Goal: Transaction & Acquisition: Purchase product/service

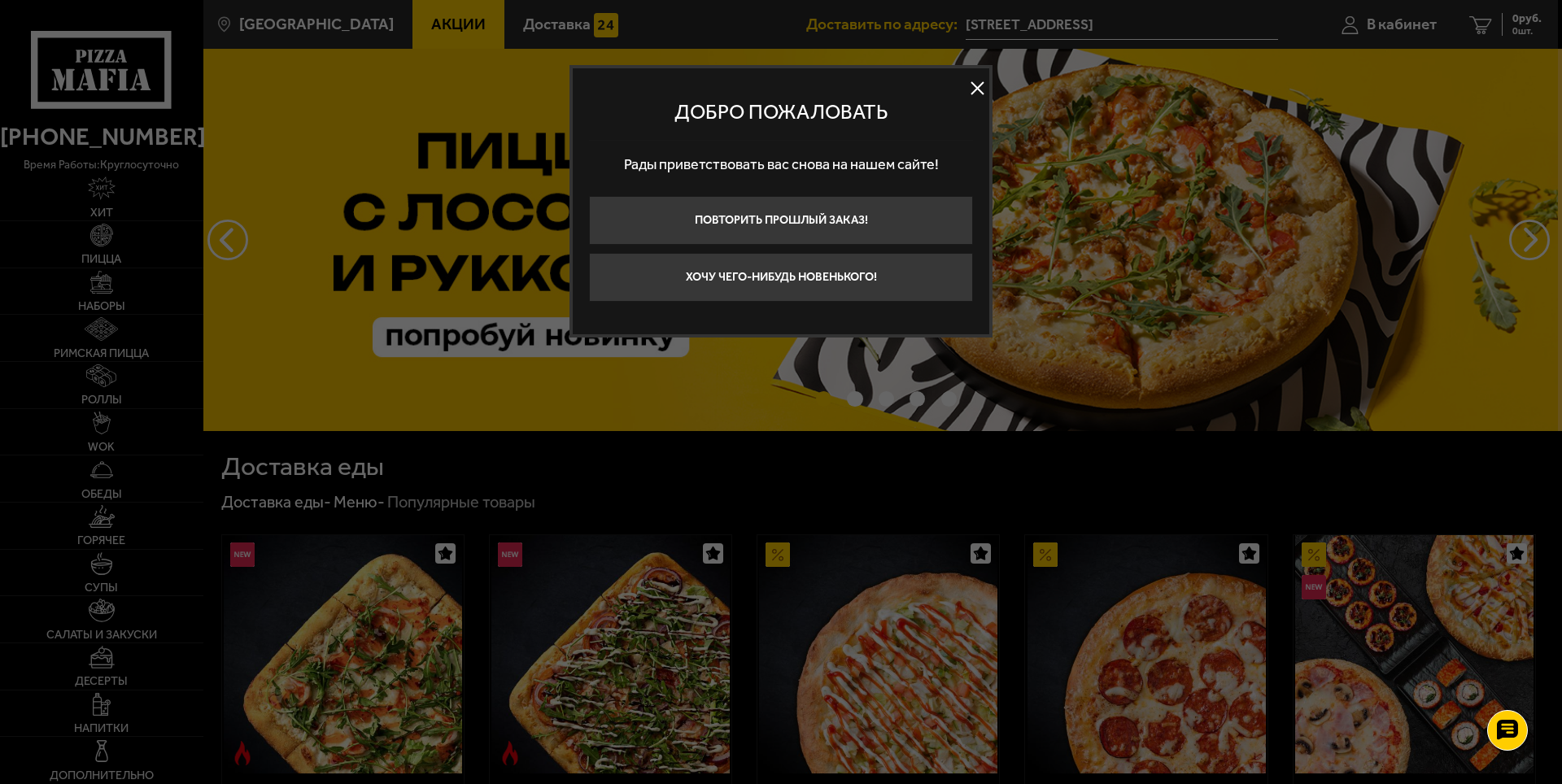
click at [979, 89] on button at bounding box center [976, 88] width 24 height 24
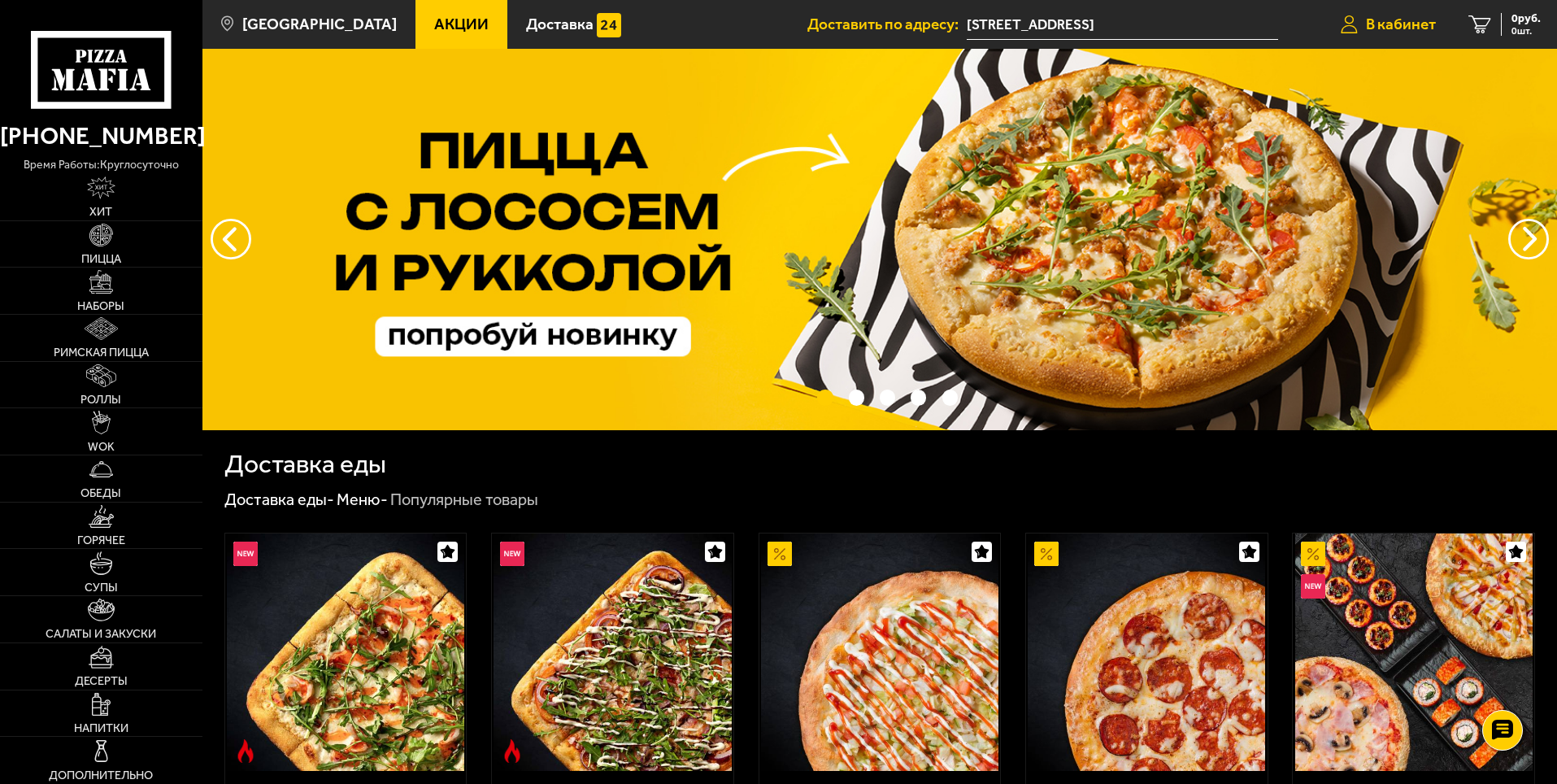
click at [1397, 22] on span "В кабинет" at bounding box center [1401, 24] width 70 height 16
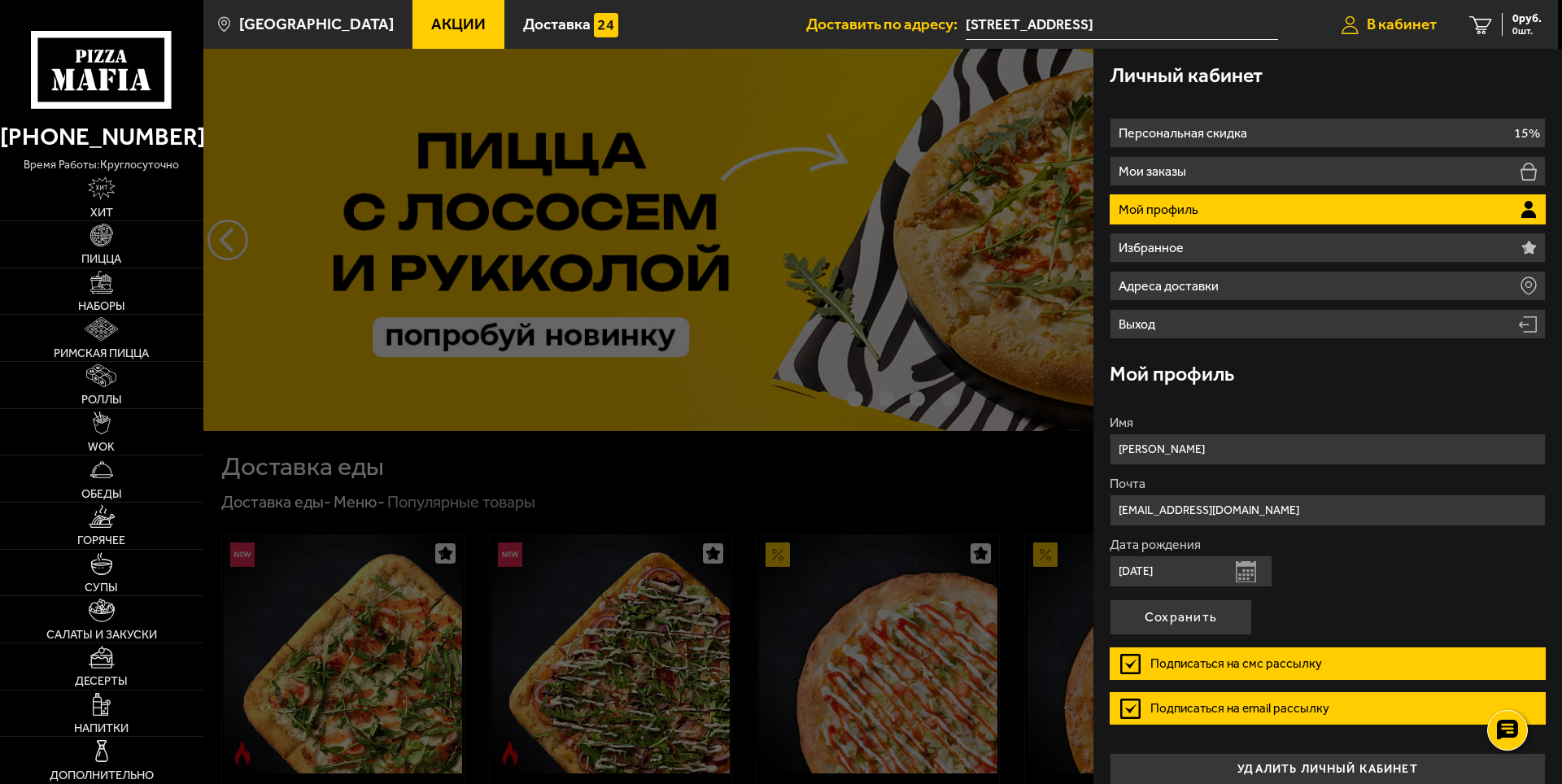
click at [1397, 22] on span "В кабинет" at bounding box center [1401, 24] width 70 height 16
click at [87, 276] on link "Наборы" at bounding box center [102, 292] width 204 height 47
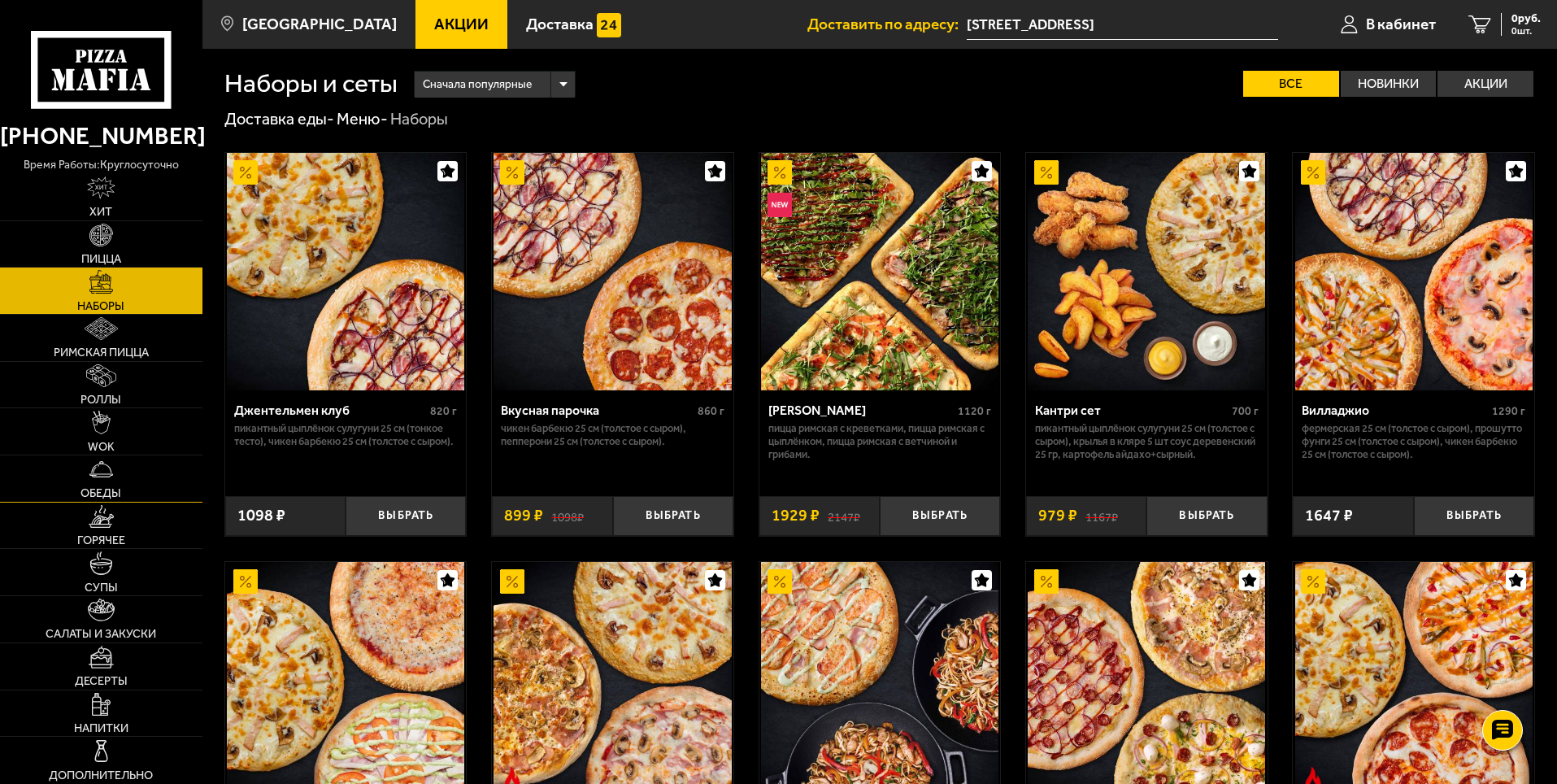
click at [146, 486] on link "Обеды" at bounding box center [101, 479] width 203 height 47
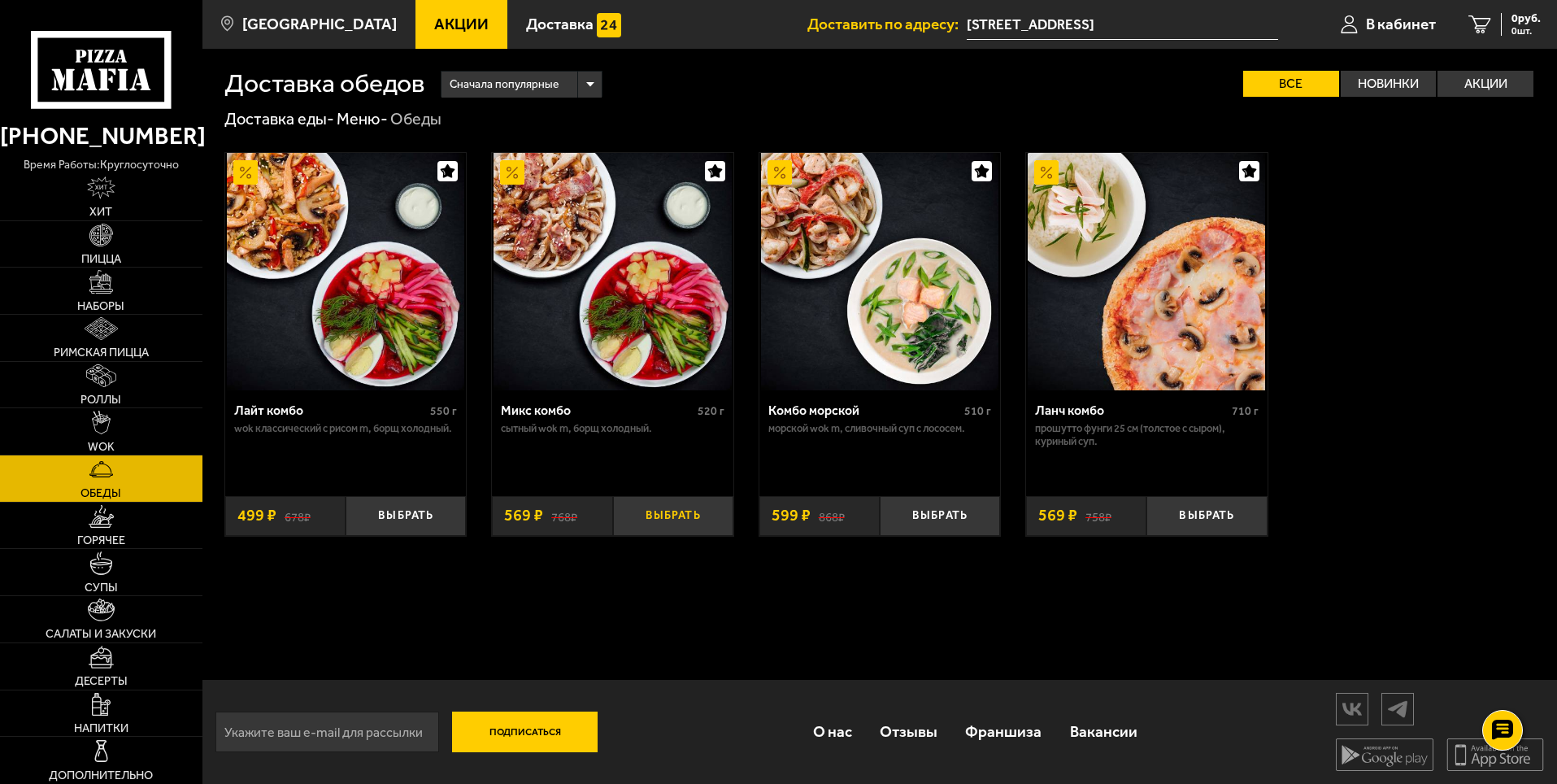
click at [666, 527] on button "Выбрать" at bounding box center [673, 516] width 120 height 40
click at [139, 549] on link "Супы" at bounding box center [101, 572] width 203 height 47
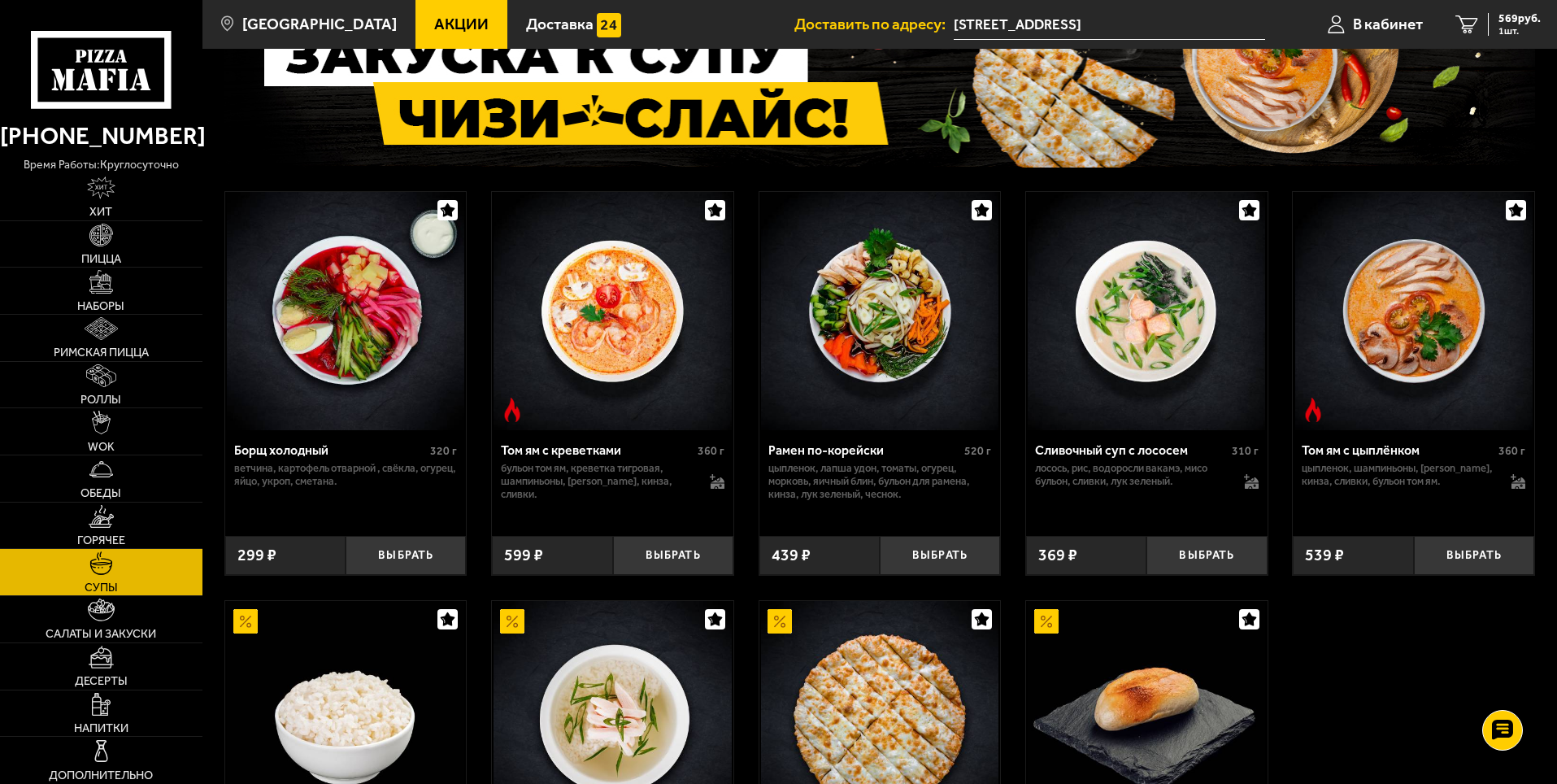
scroll to position [163, 0]
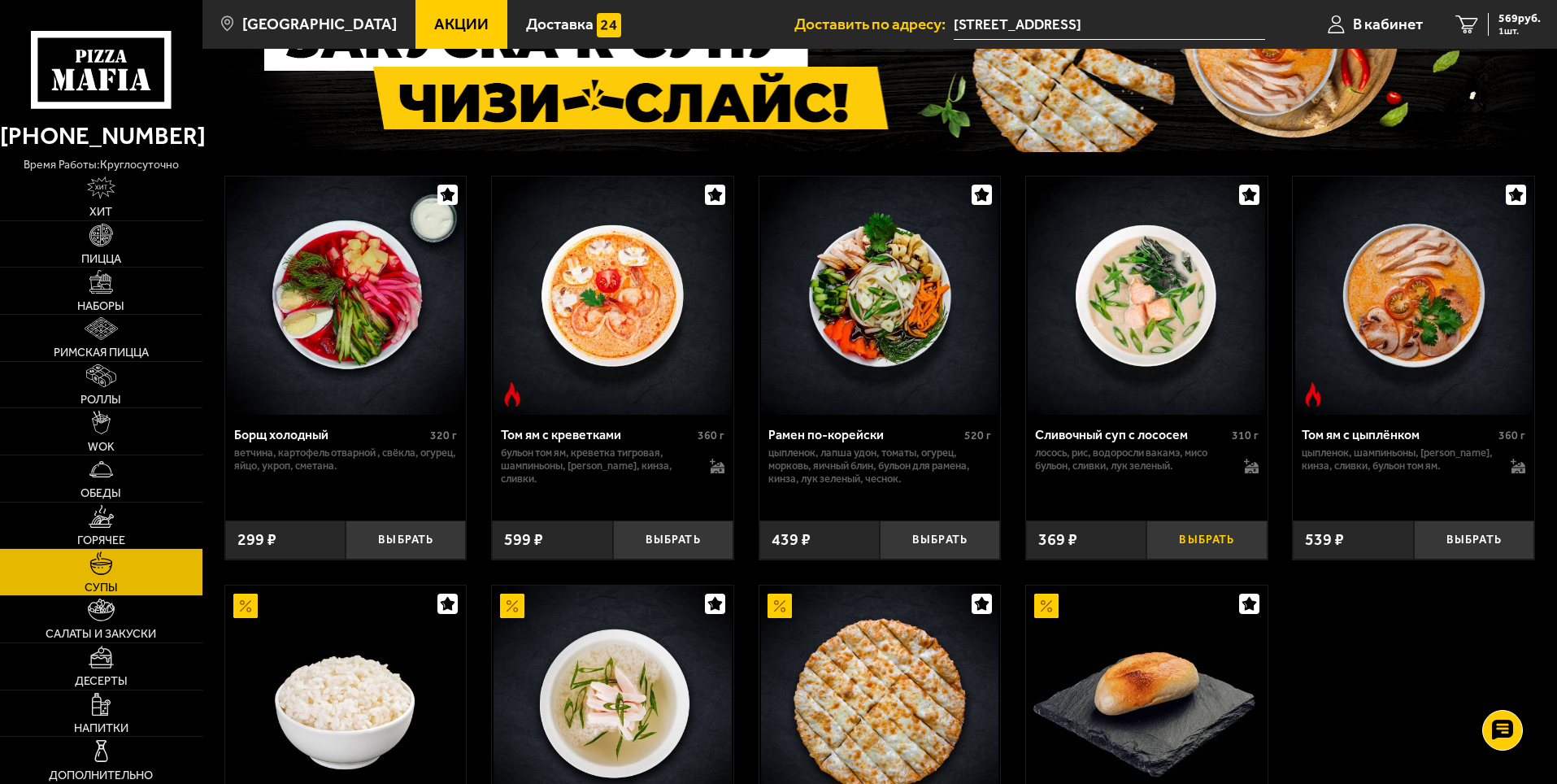
click at [1188, 540] on button "Выбрать" at bounding box center [1207, 540] width 120 height 40
click at [124, 430] on link "WOK" at bounding box center [101, 431] width 203 height 47
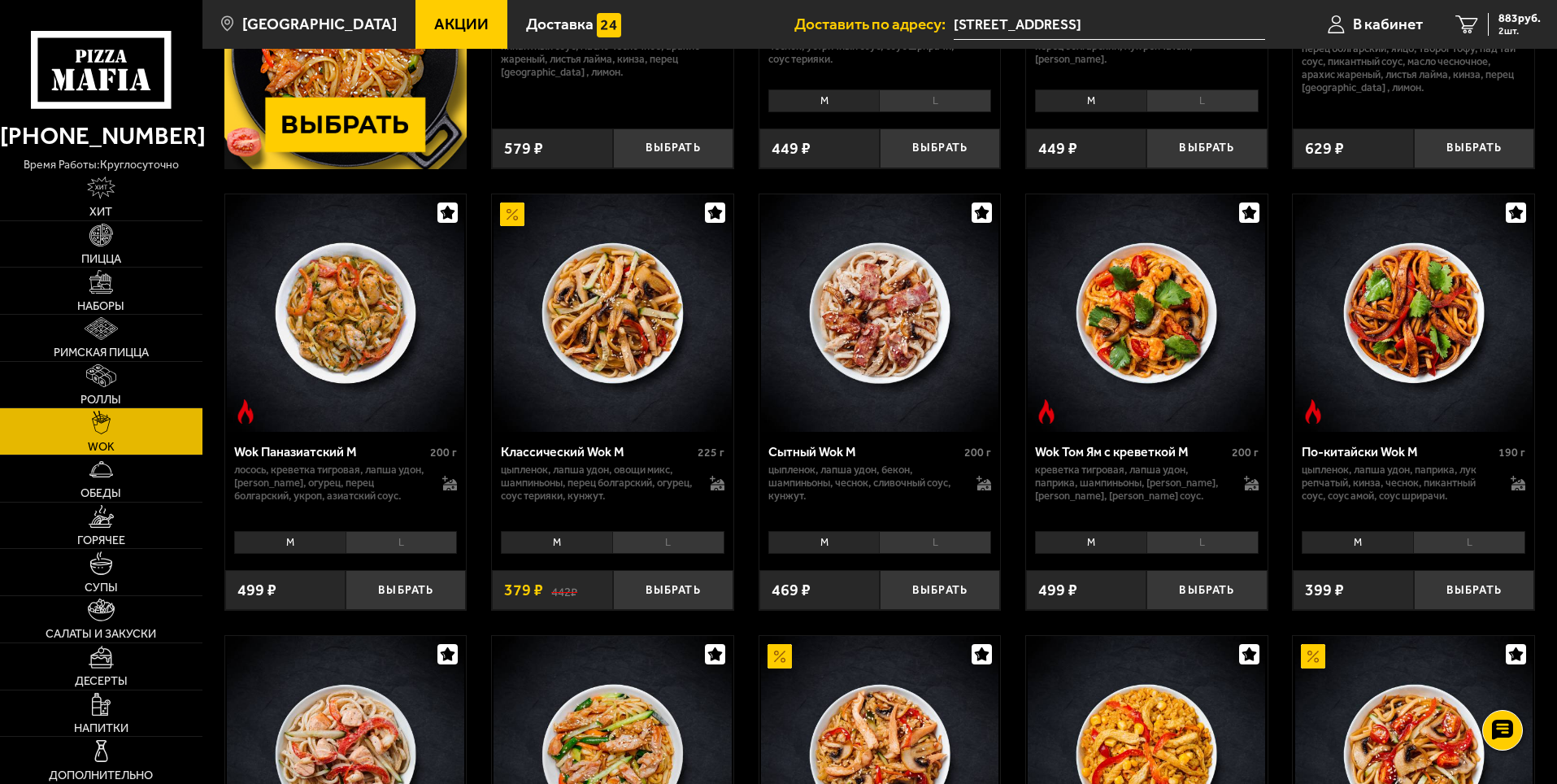
scroll to position [406, 0]
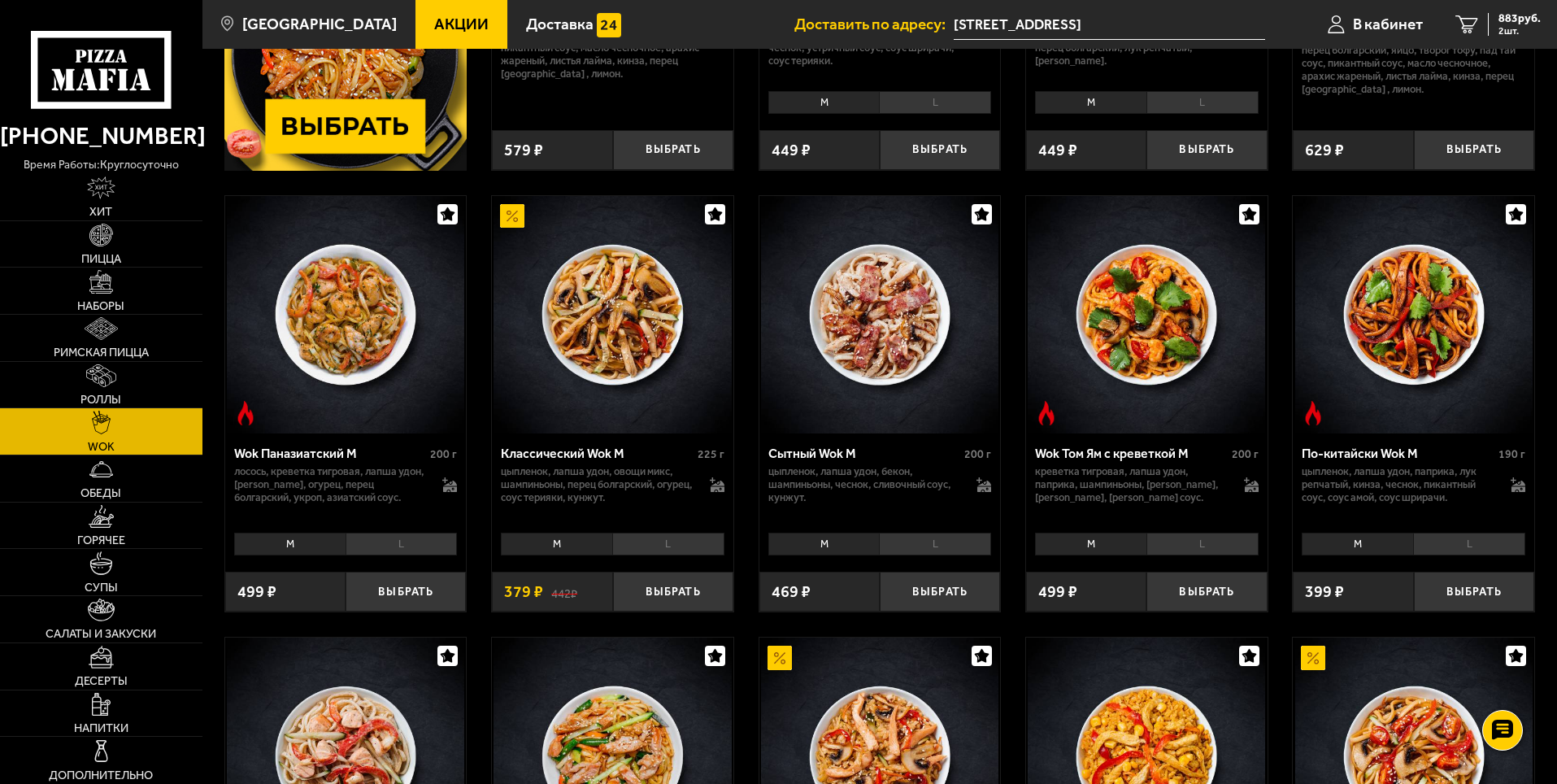
click at [657, 536] on li "L" at bounding box center [669, 543] width 112 height 22
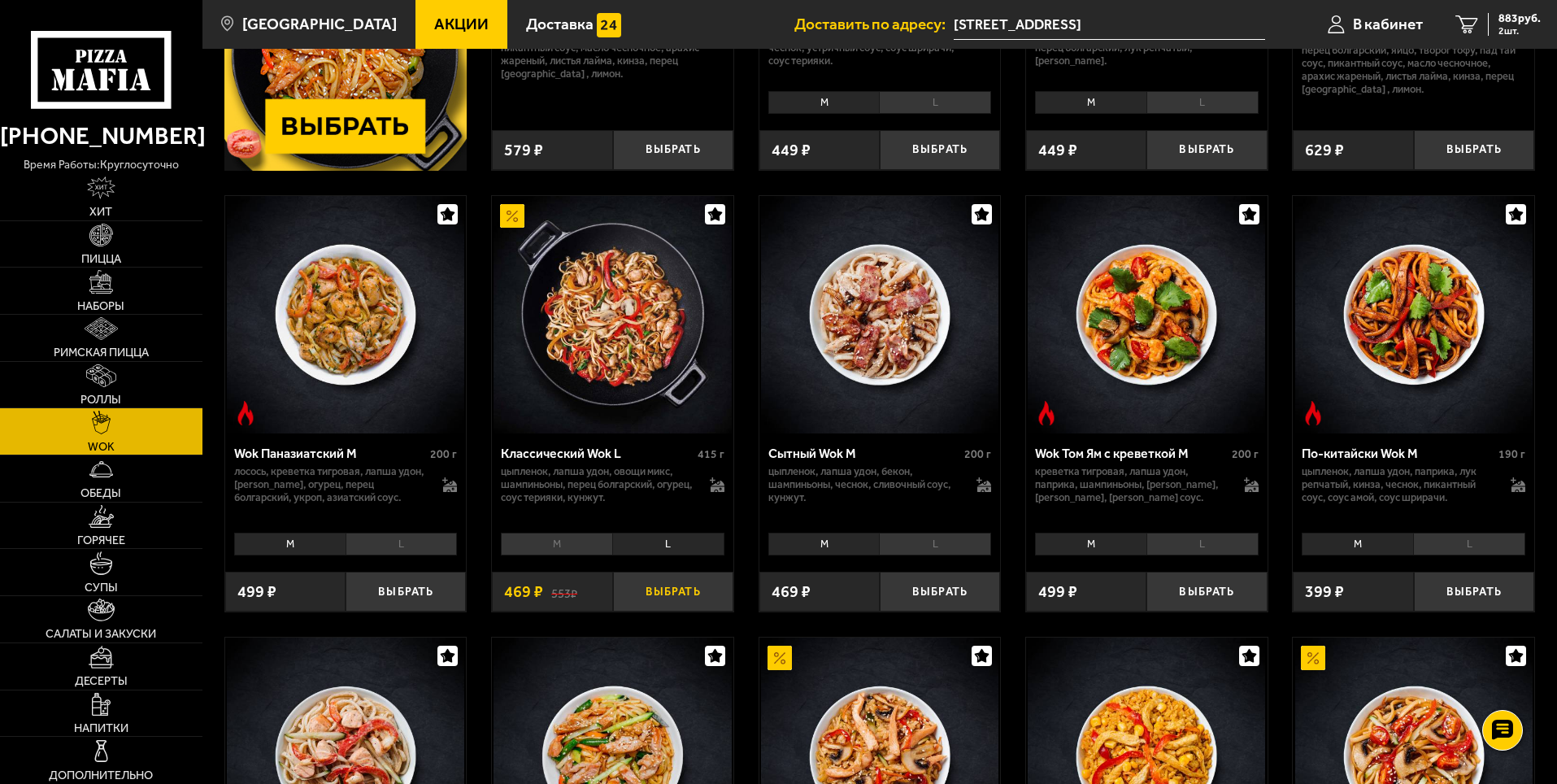
click at [653, 590] on button "Выбрать" at bounding box center [673, 591] width 120 height 40
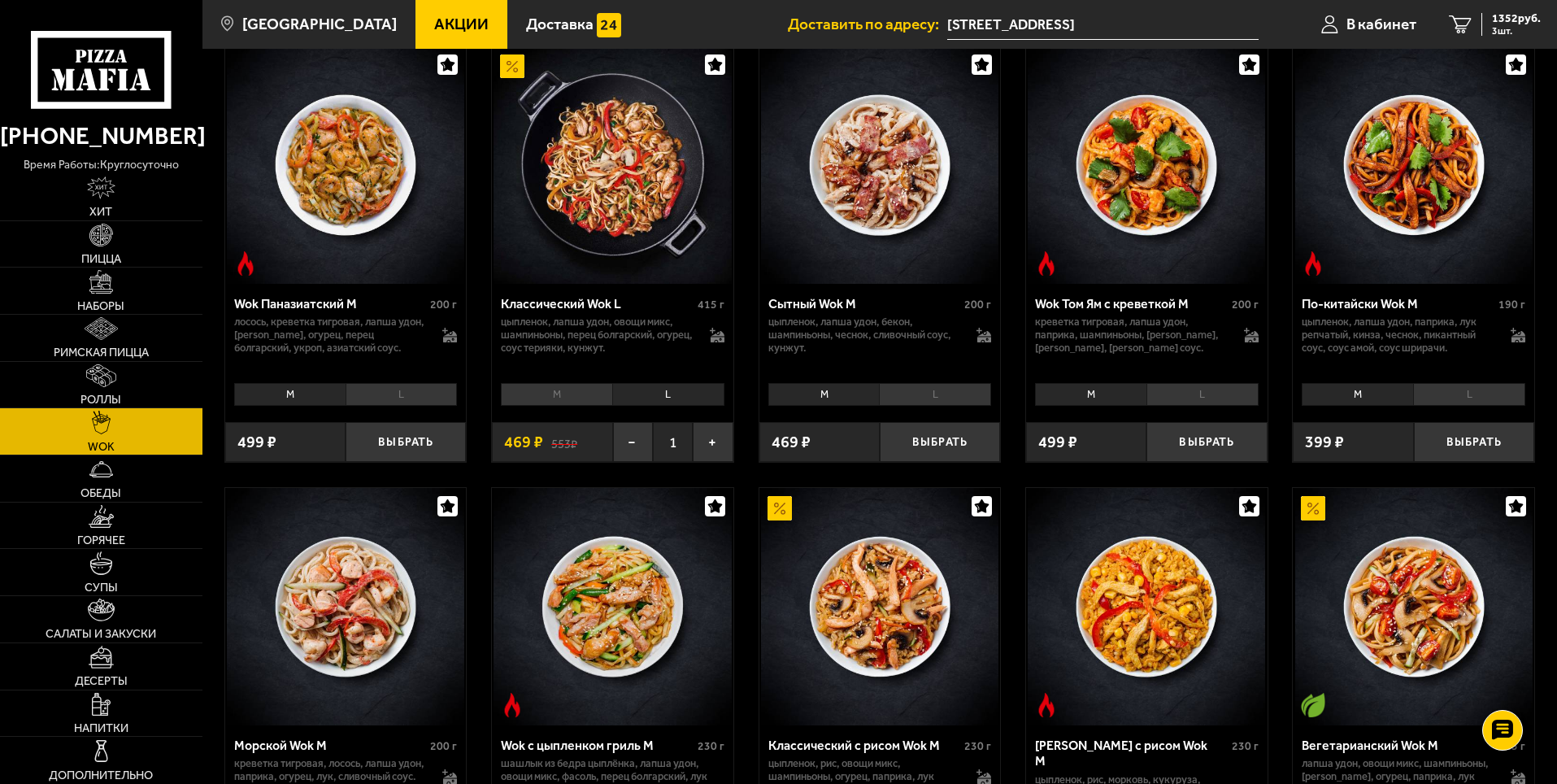
scroll to position [650, 0]
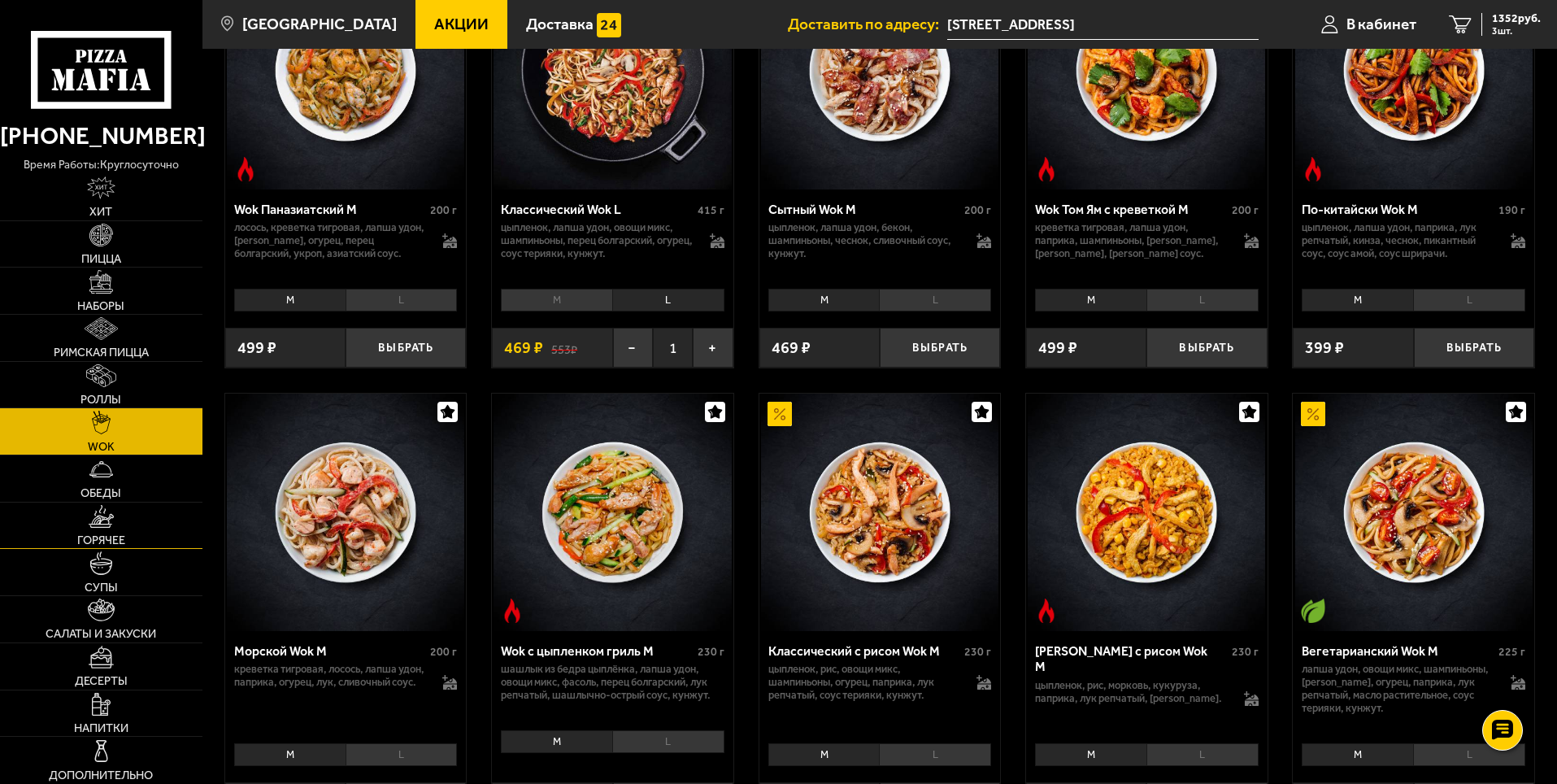
click at [123, 538] on span "Горячее" at bounding box center [101, 540] width 48 height 12
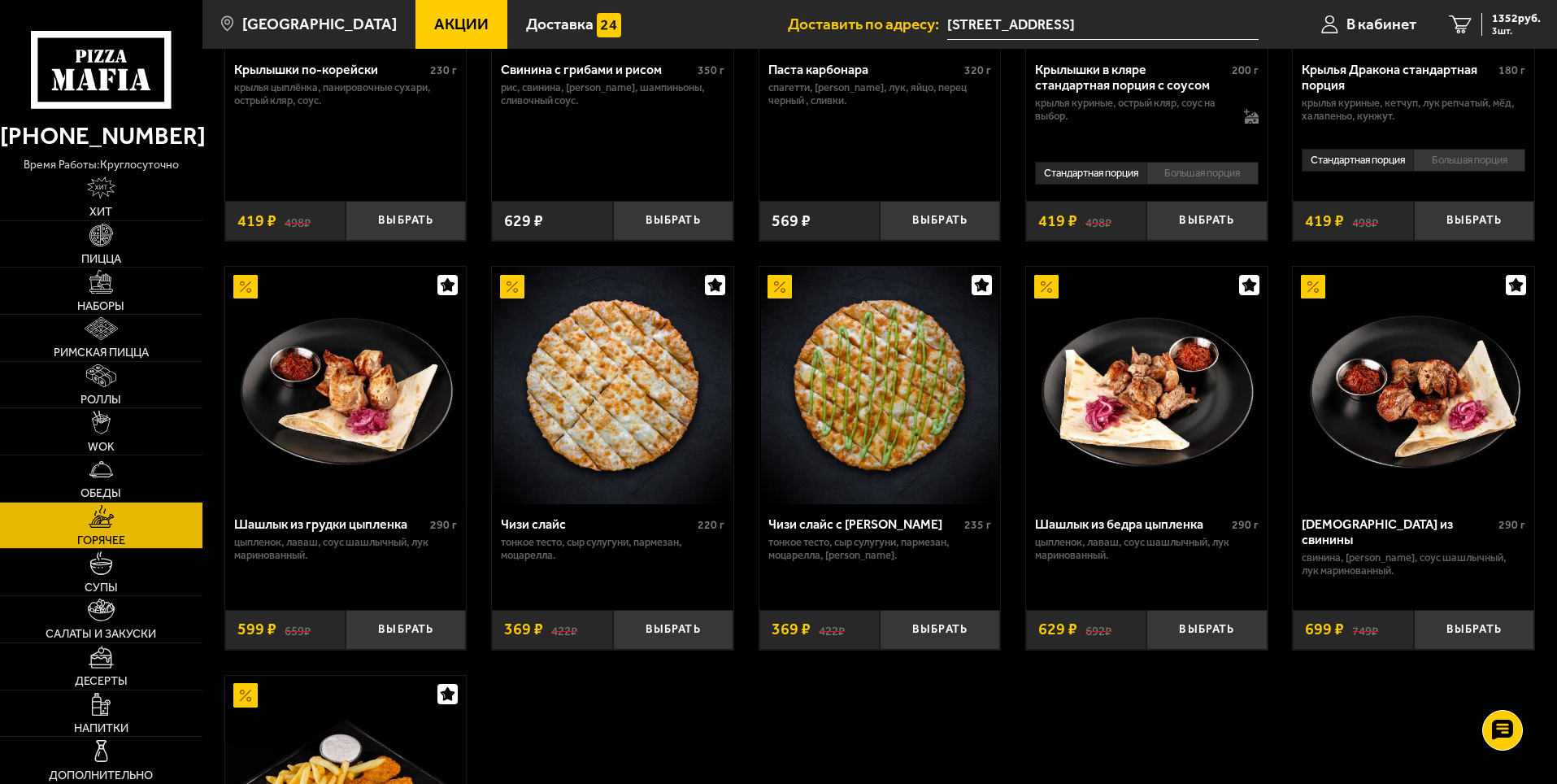
scroll to position [569, 0]
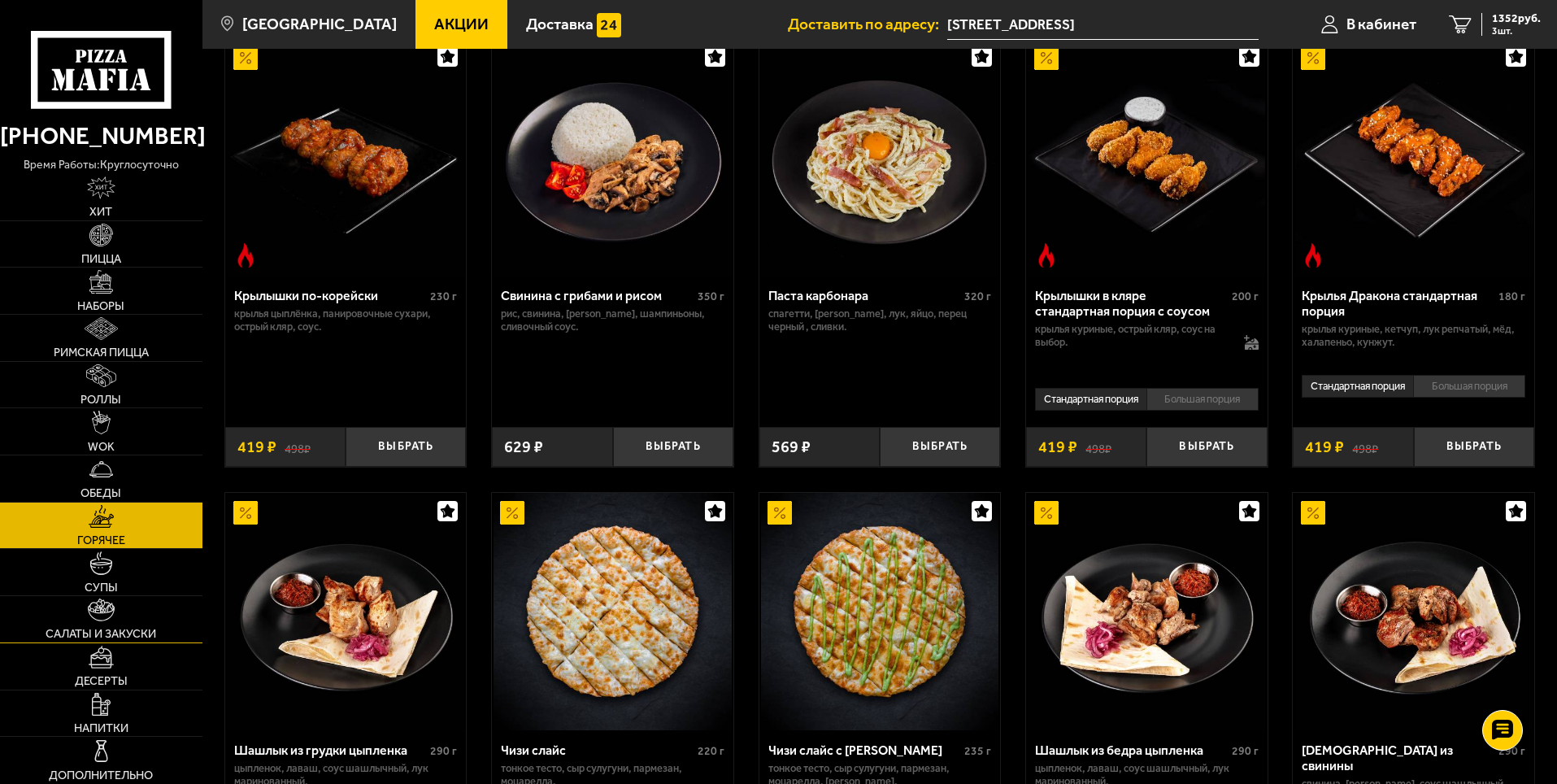
click at [123, 612] on link "Салаты и закуски" at bounding box center [101, 619] width 203 height 47
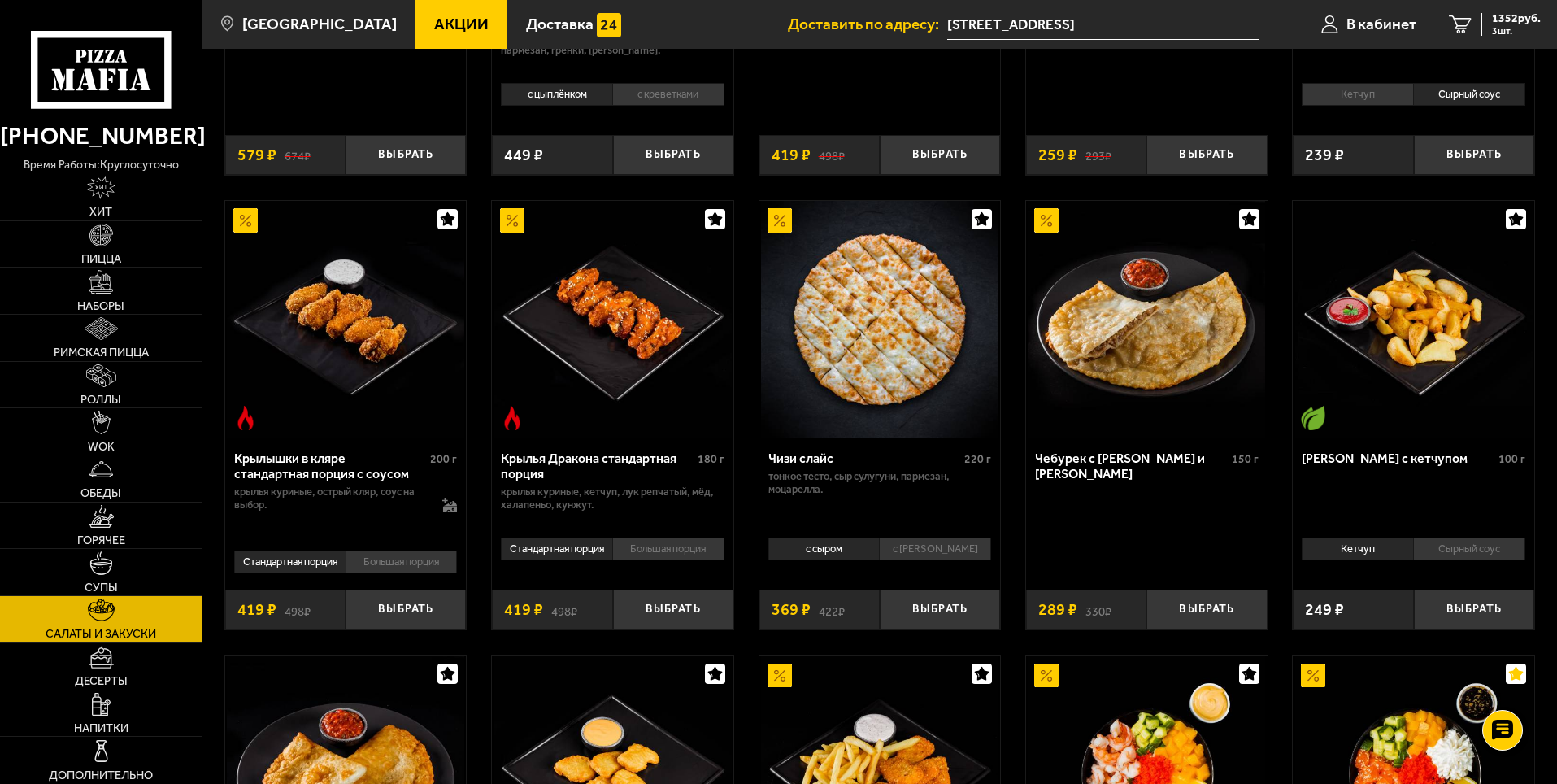
scroll to position [732, 0]
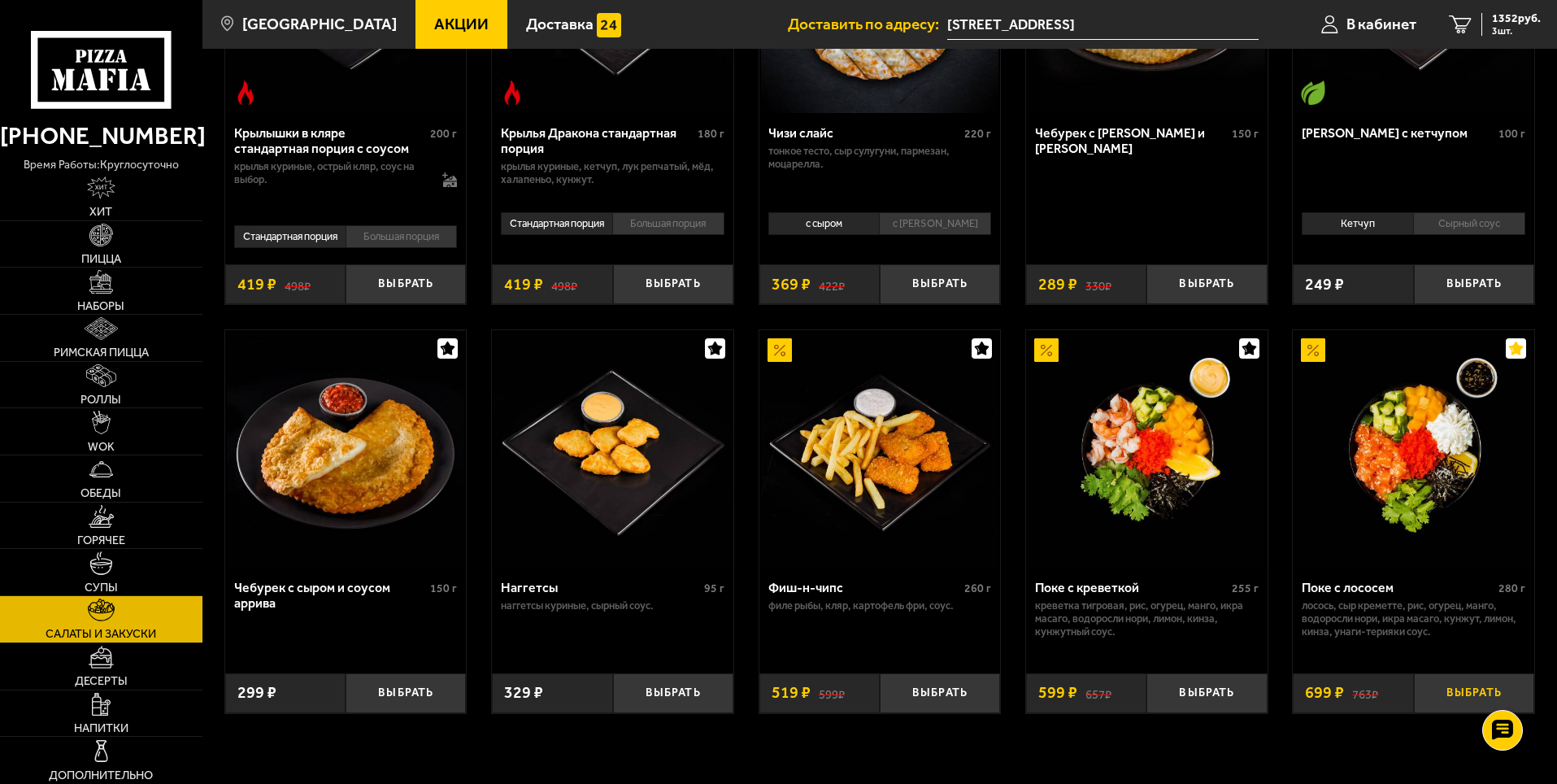
click at [1451, 694] on button "Выбрать" at bounding box center [1475, 693] width 120 height 40
click at [1431, 701] on button "−" at bounding box center [1434, 693] width 40 height 40
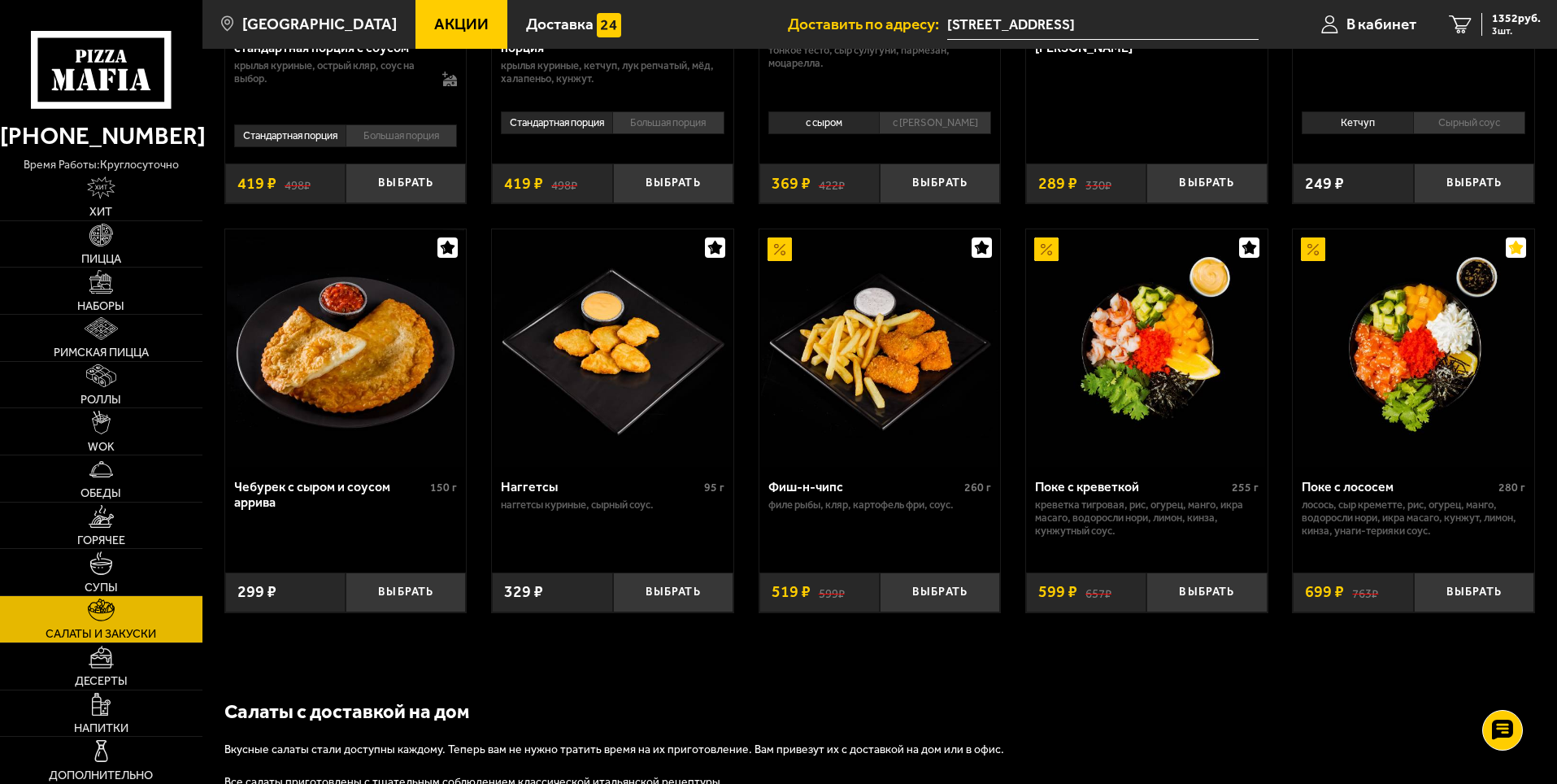
scroll to position [1045, 0]
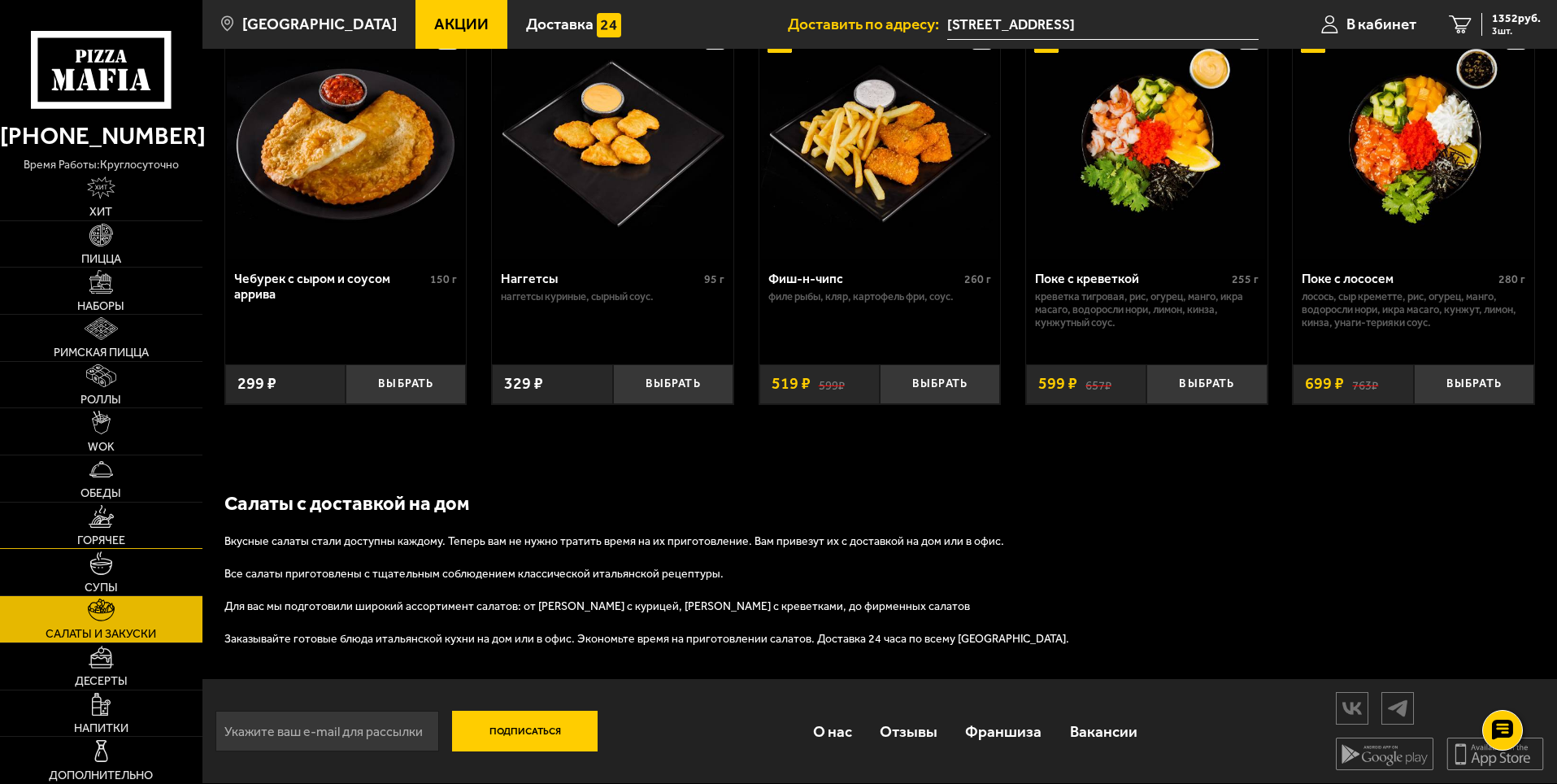
click at [115, 526] on link "Горячее" at bounding box center [101, 525] width 203 height 47
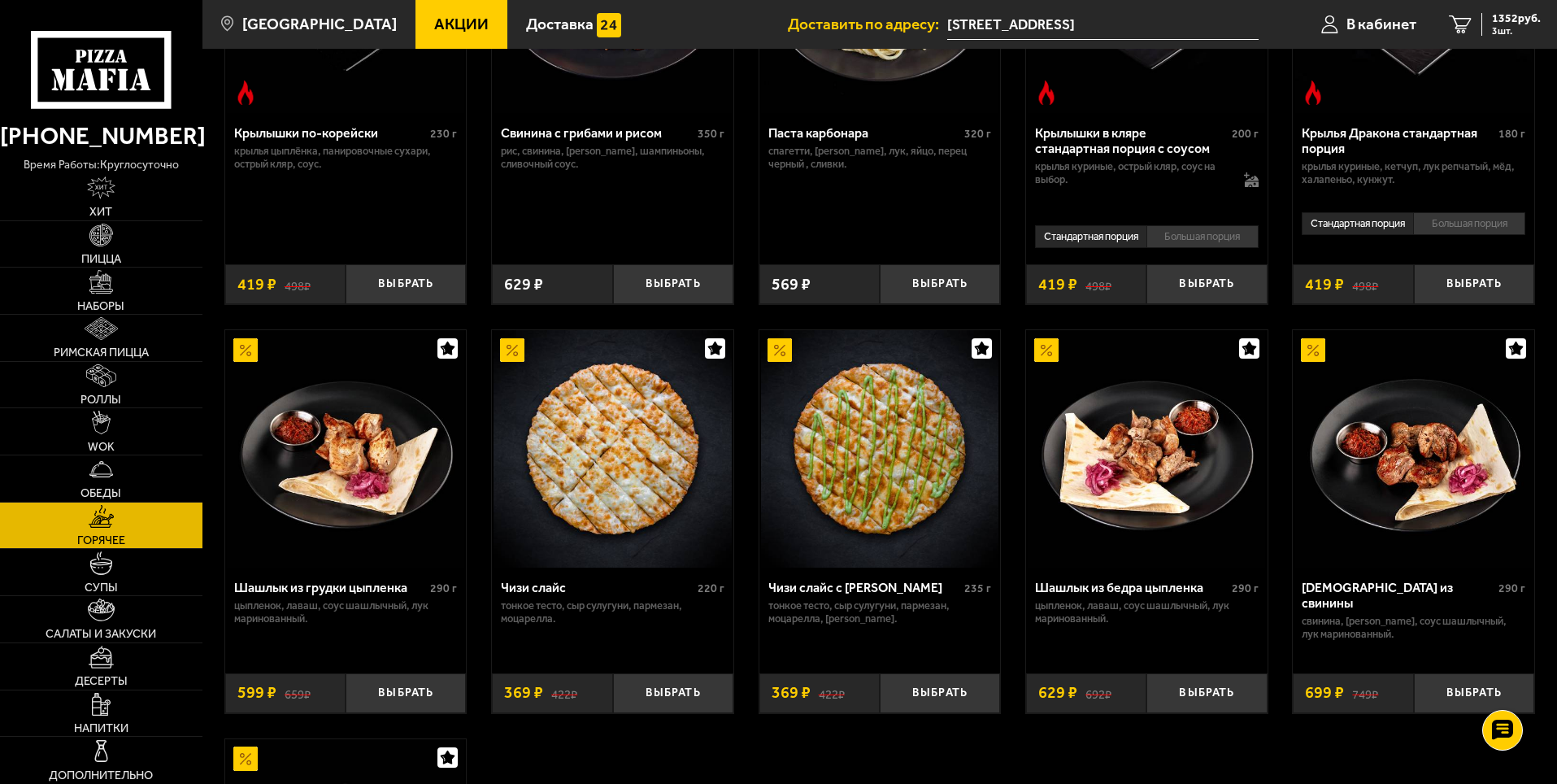
scroll to position [976, 0]
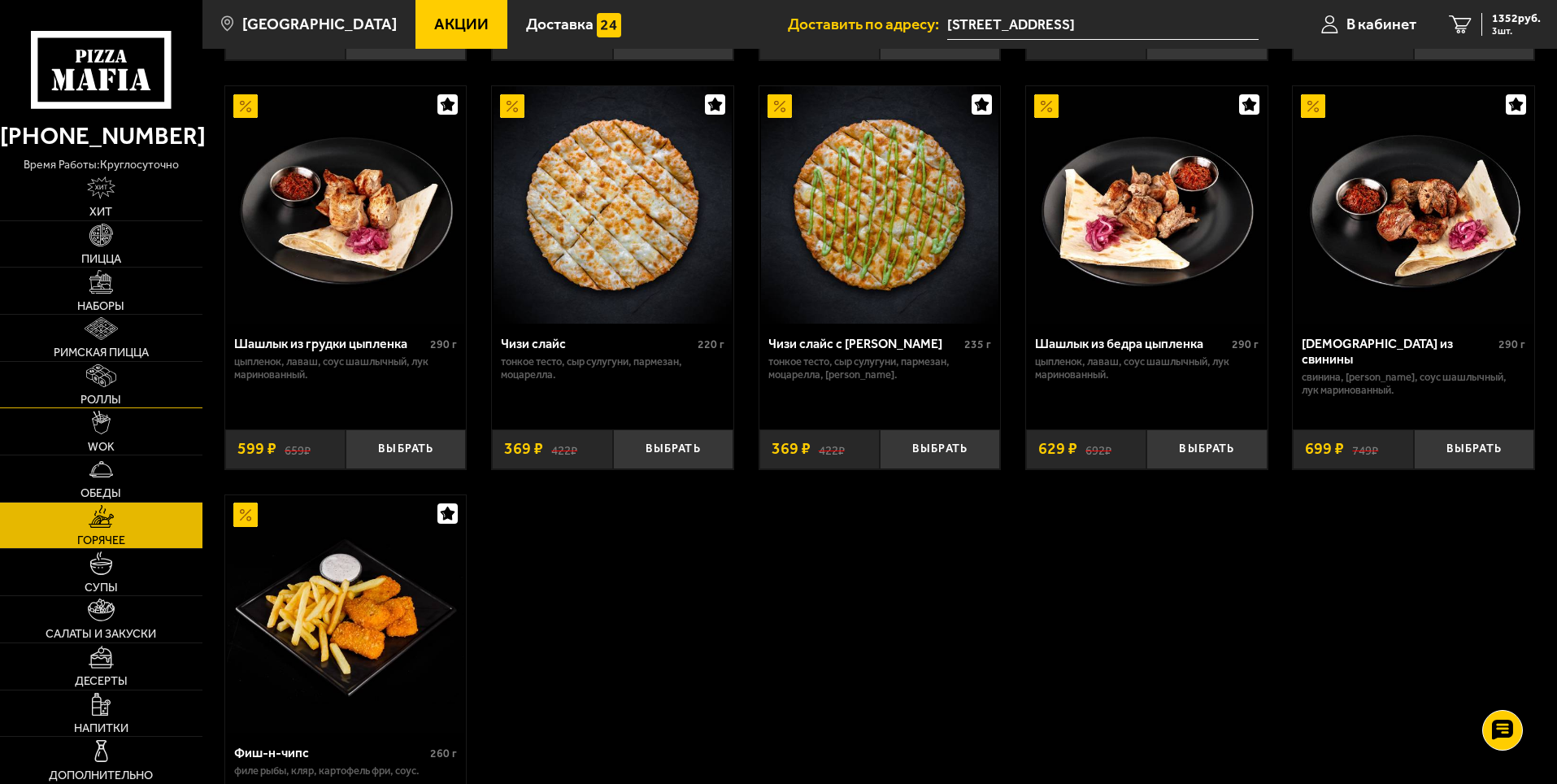
click at [121, 384] on link "Роллы" at bounding box center [101, 385] width 203 height 47
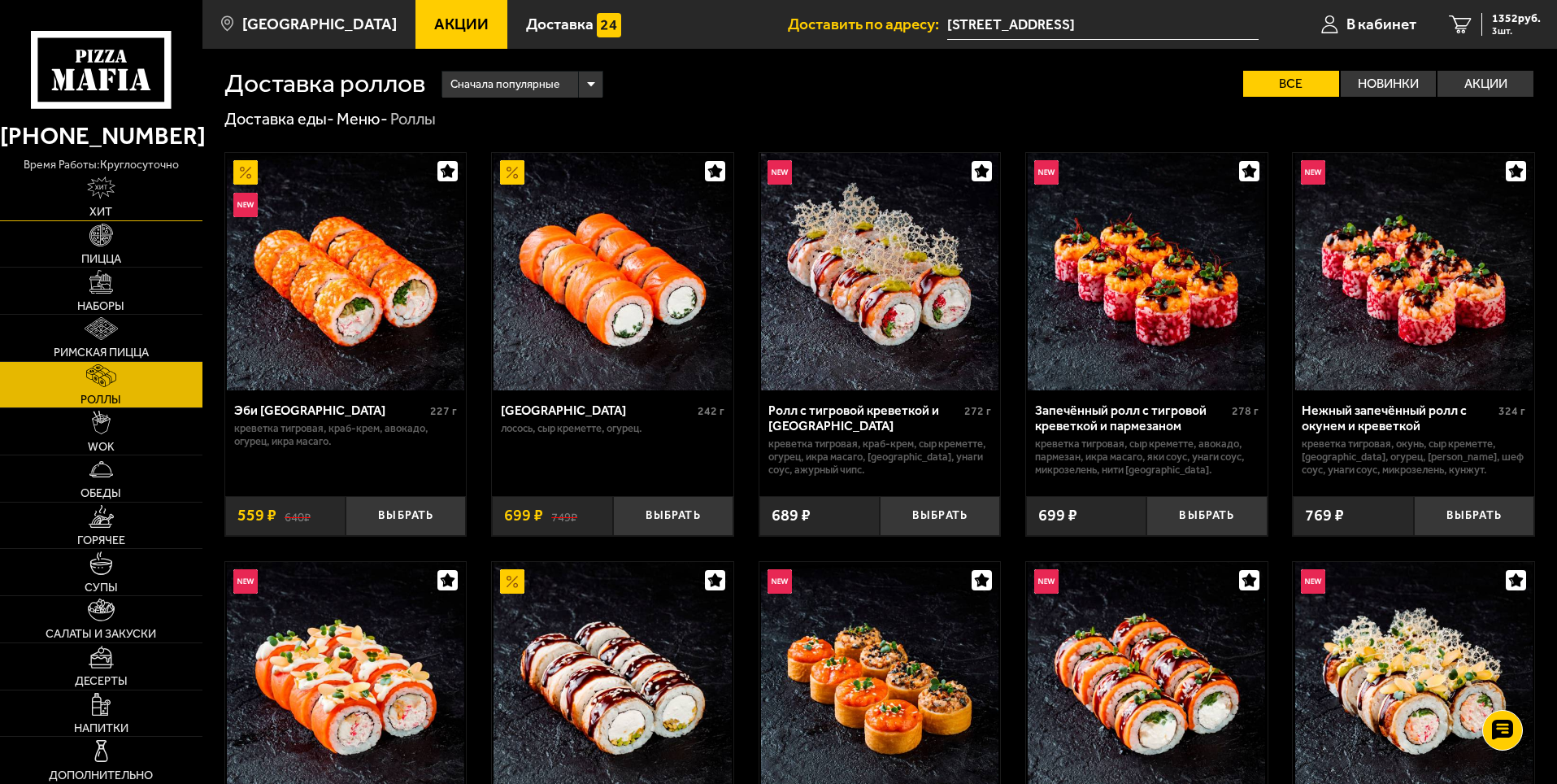
click at [102, 194] on img at bounding box center [101, 187] width 28 height 22
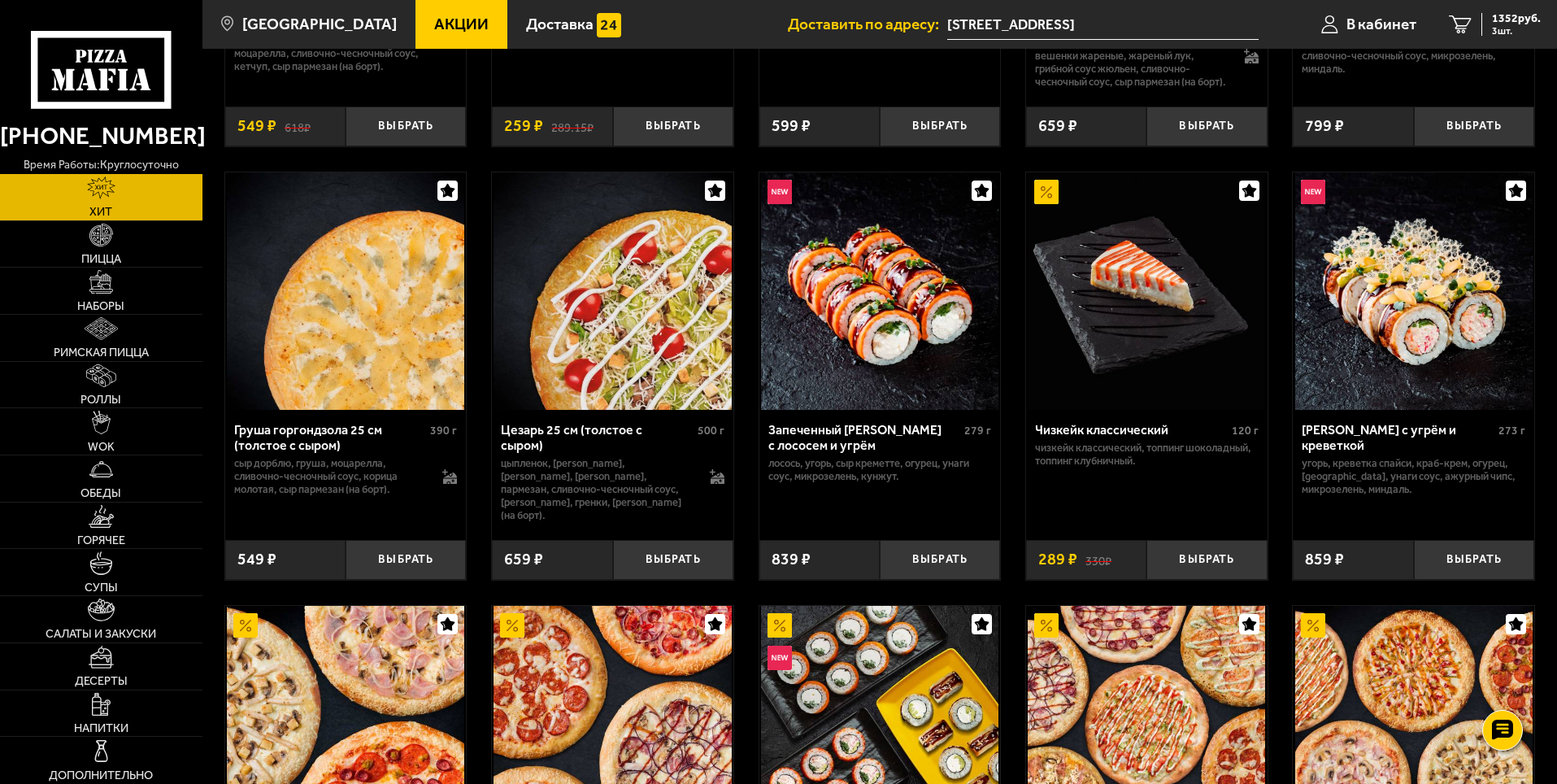
scroll to position [732, 0]
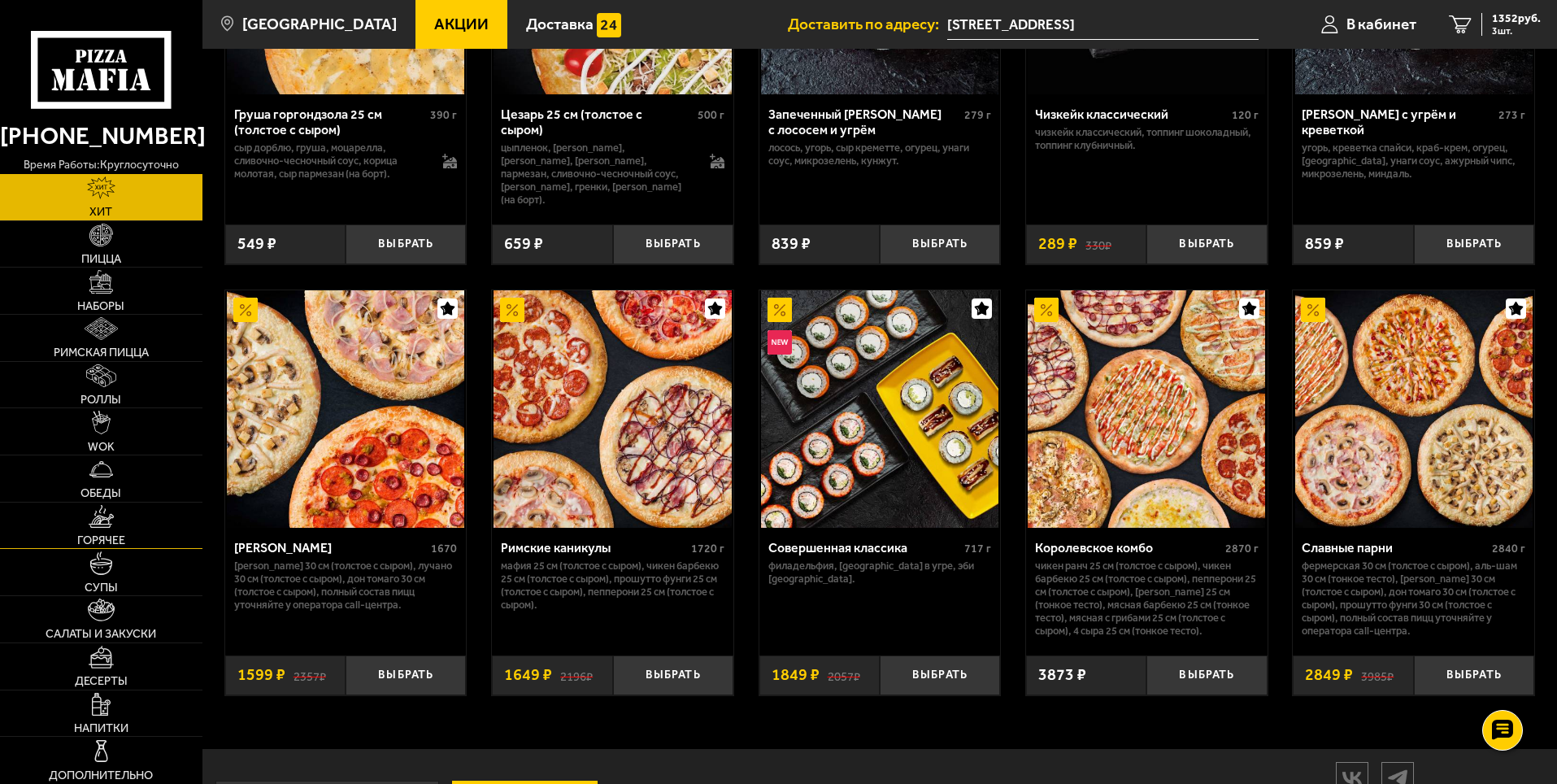
click at [142, 516] on link "Горячее" at bounding box center [101, 525] width 203 height 47
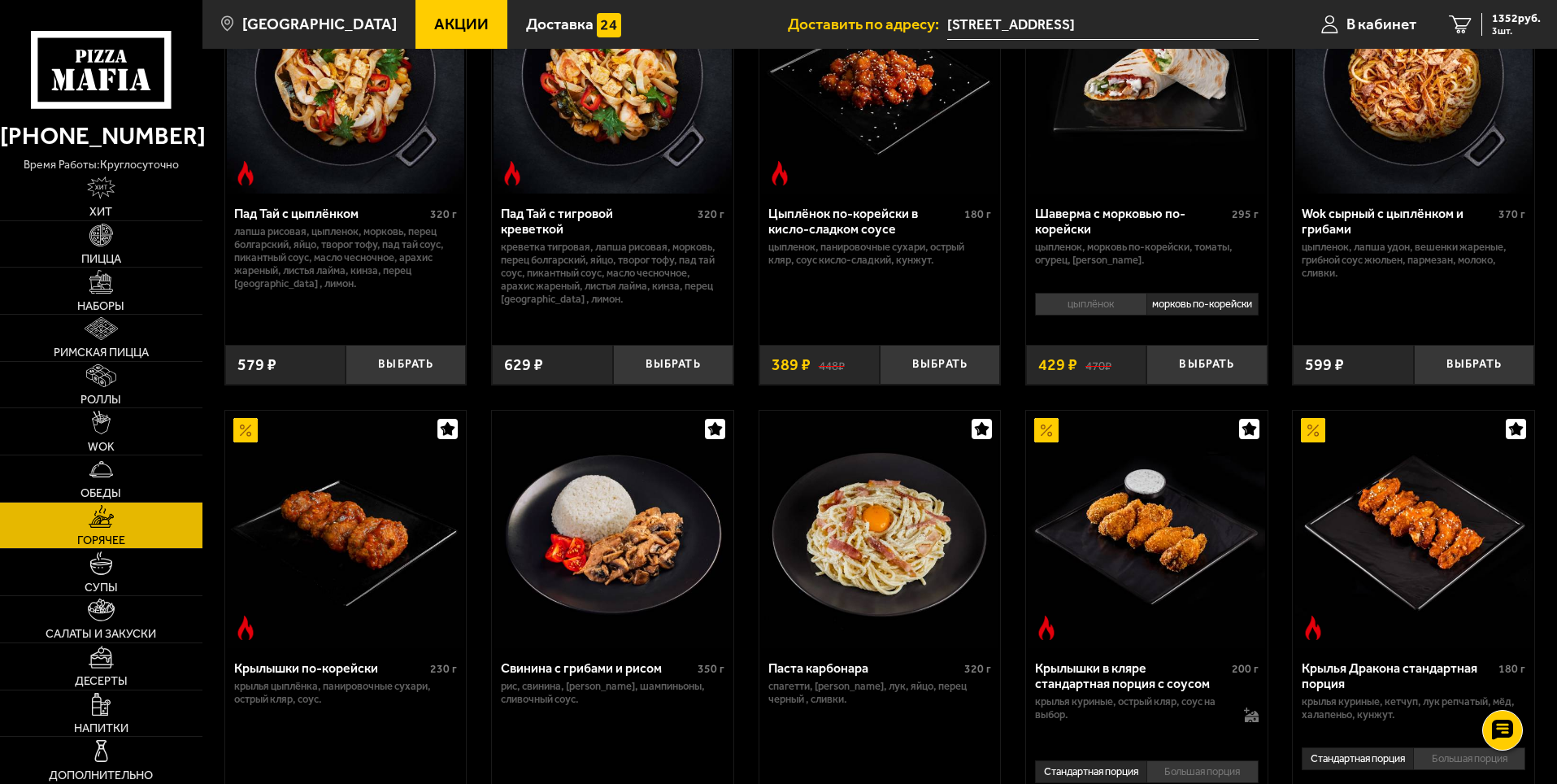
scroll to position [406, 0]
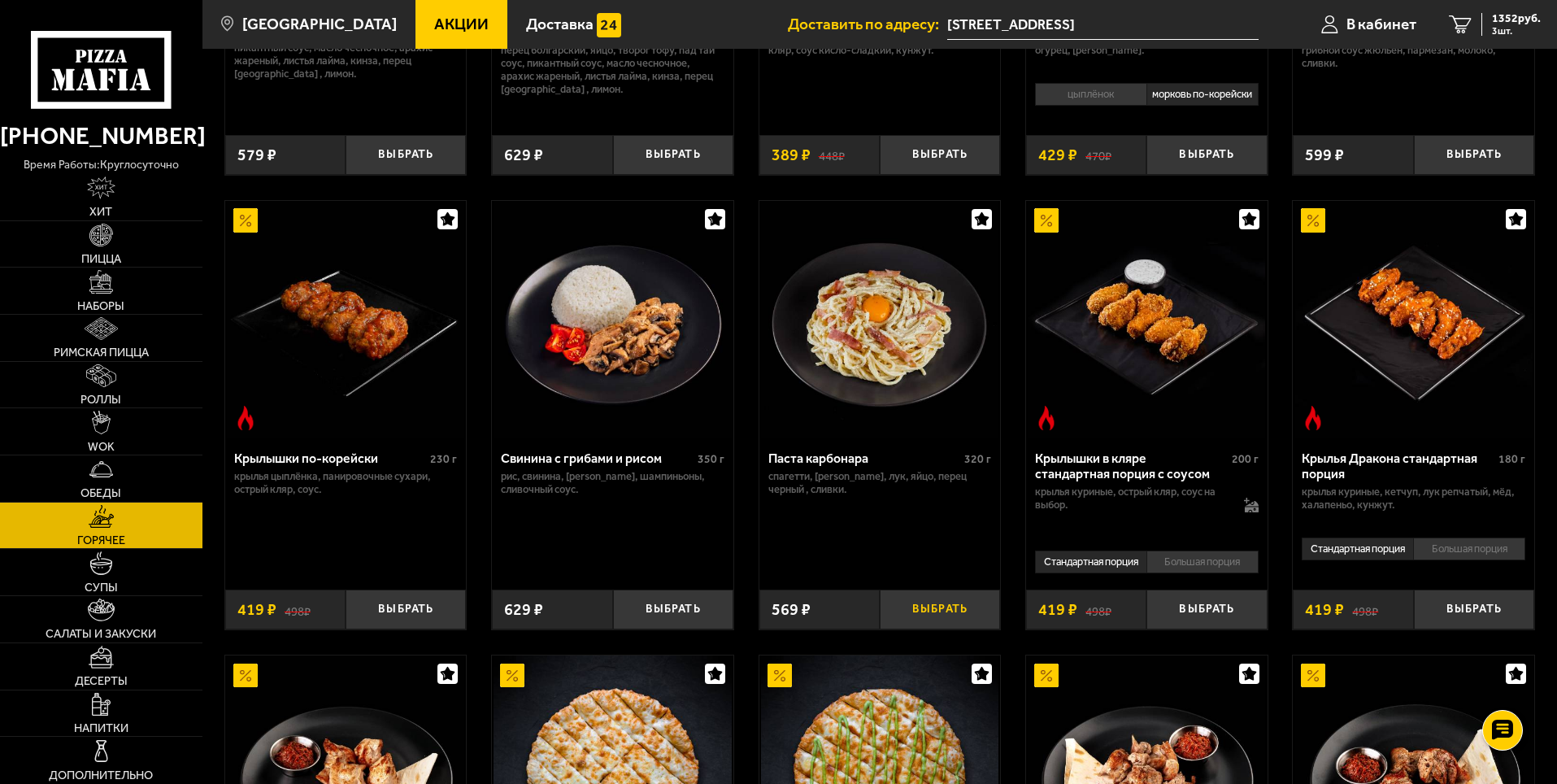
click at [957, 617] on button "Выбрать" at bounding box center [940, 609] width 120 height 40
click at [1486, 13] on div "1836 руб. 4 шт." at bounding box center [1510, 23] width 59 height 22
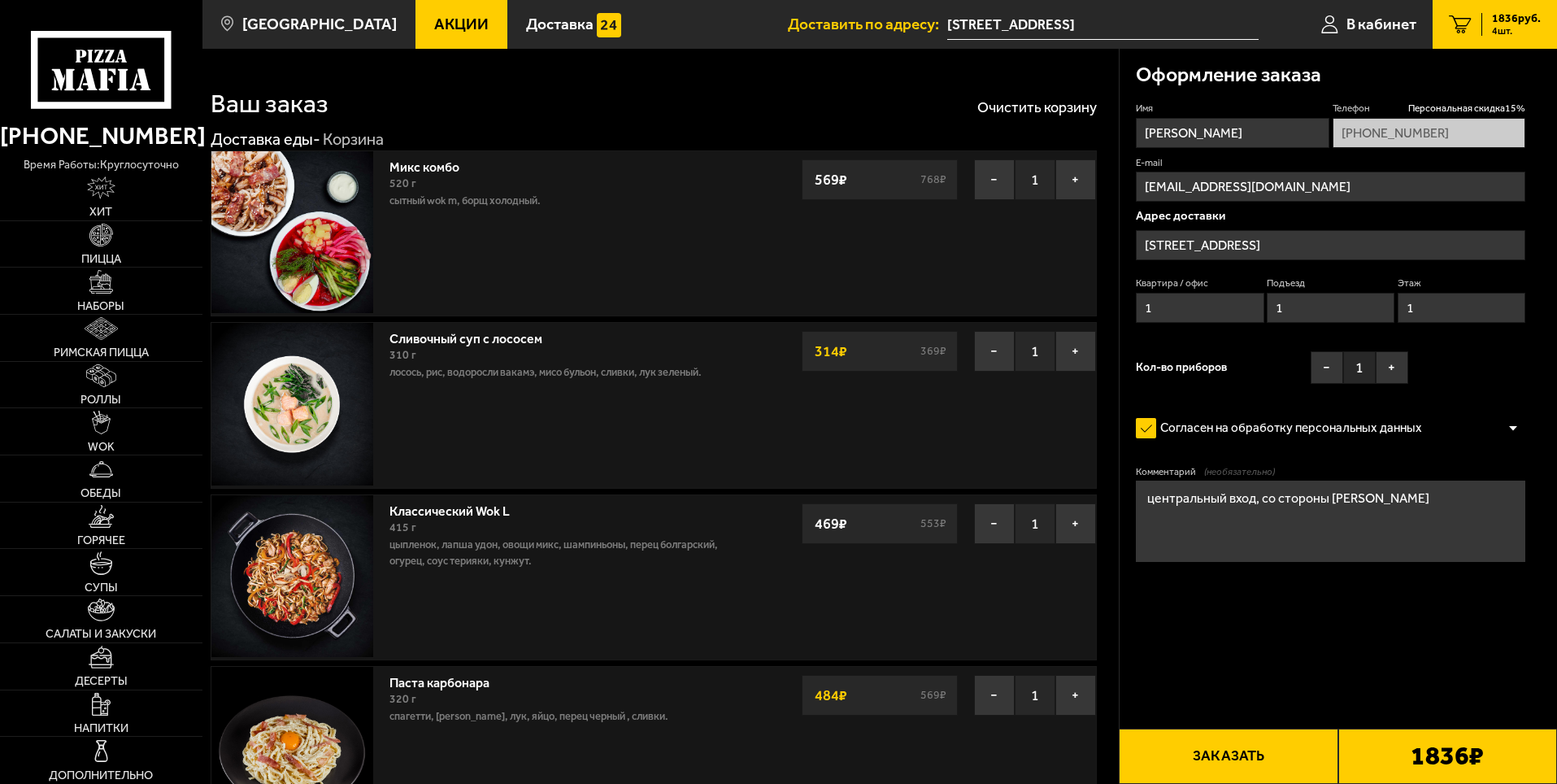
type input "улица Гастелло, 21А"
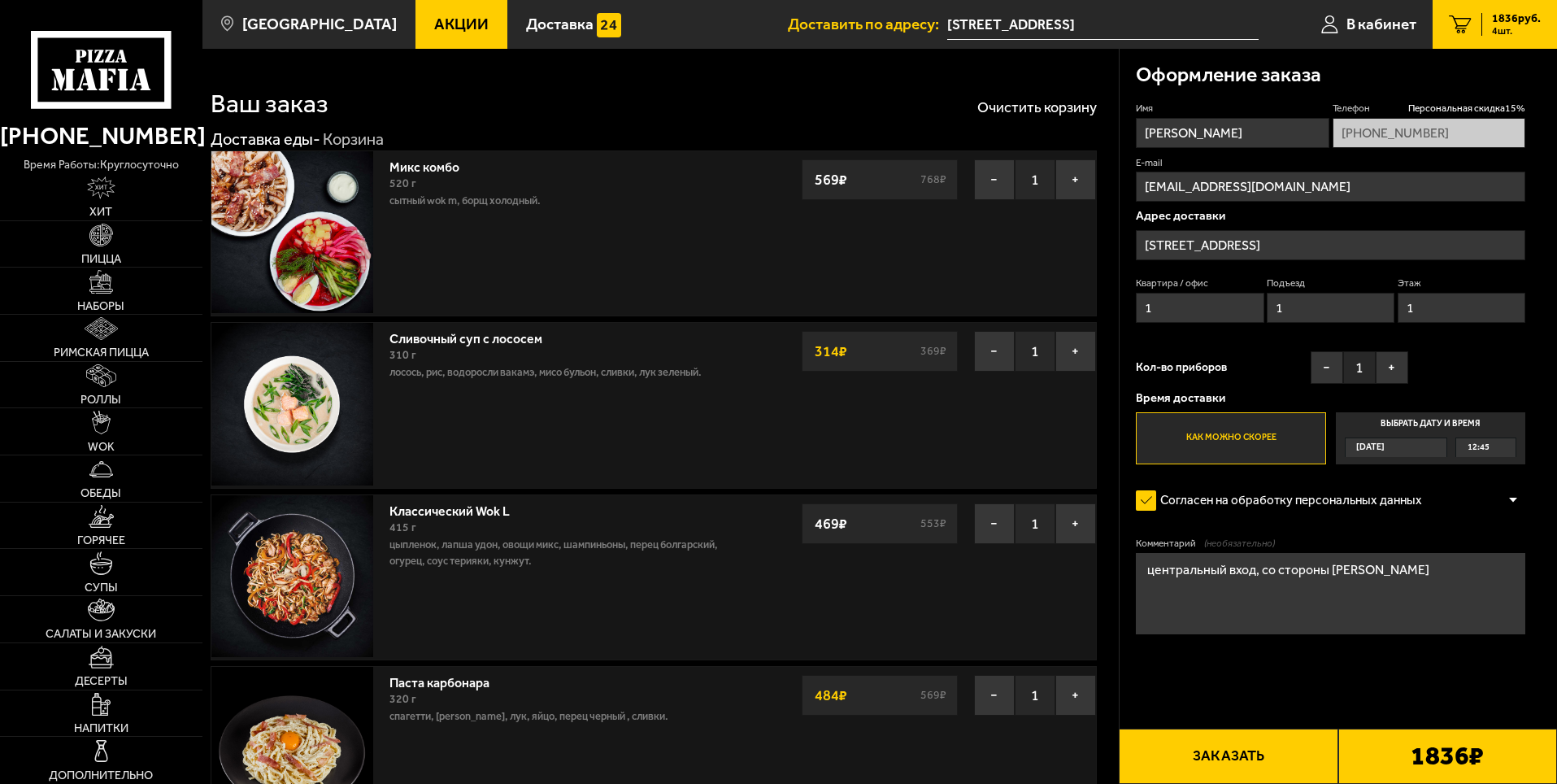
click at [1277, 758] on button "Заказать" at bounding box center [1228, 756] width 219 height 55
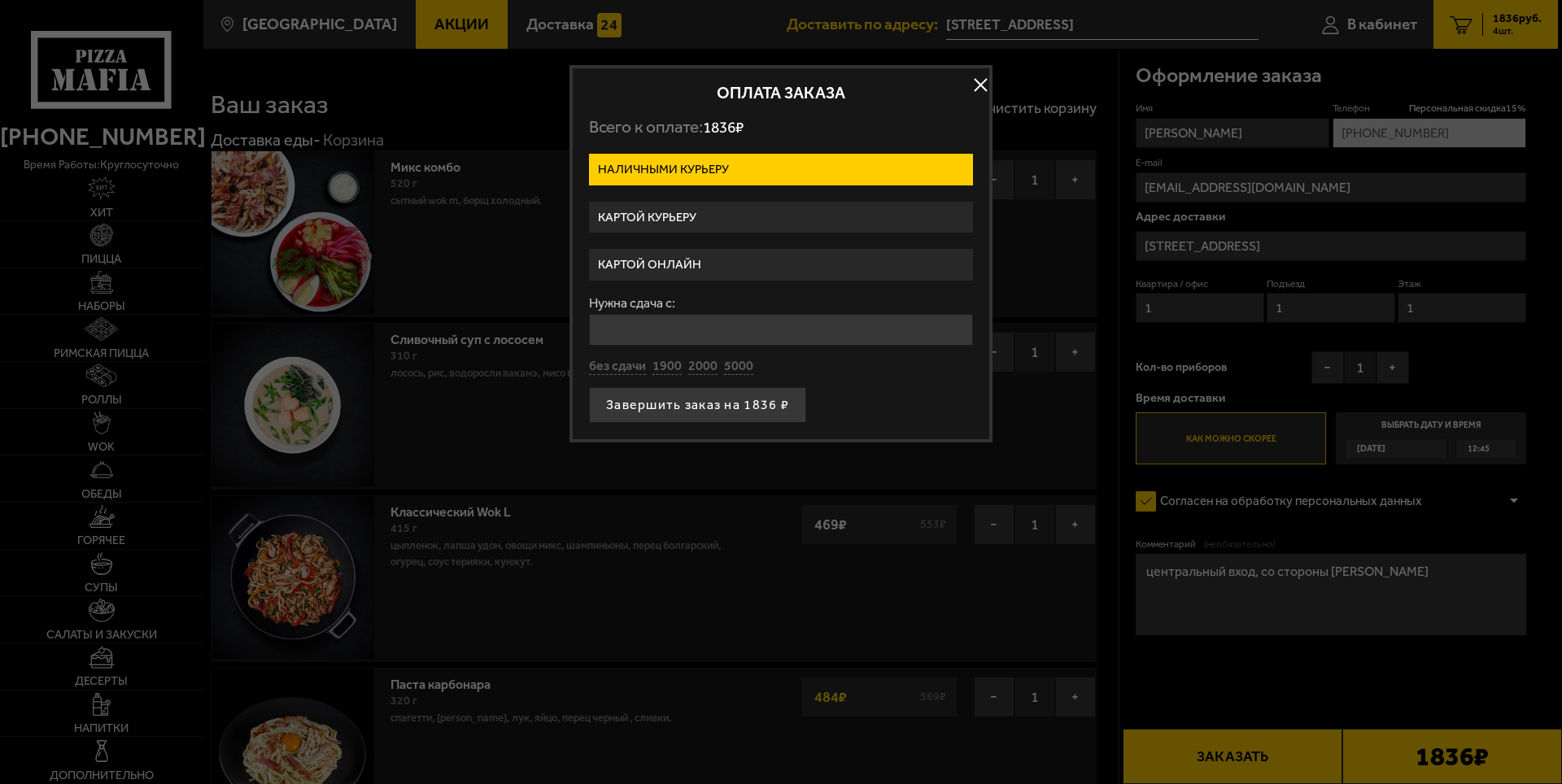
click at [694, 271] on label "Картой онлайн" at bounding box center [781, 265] width 384 height 32
click at [0, 0] on input "Картой онлайн" at bounding box center [0, 0] width 0 height 0
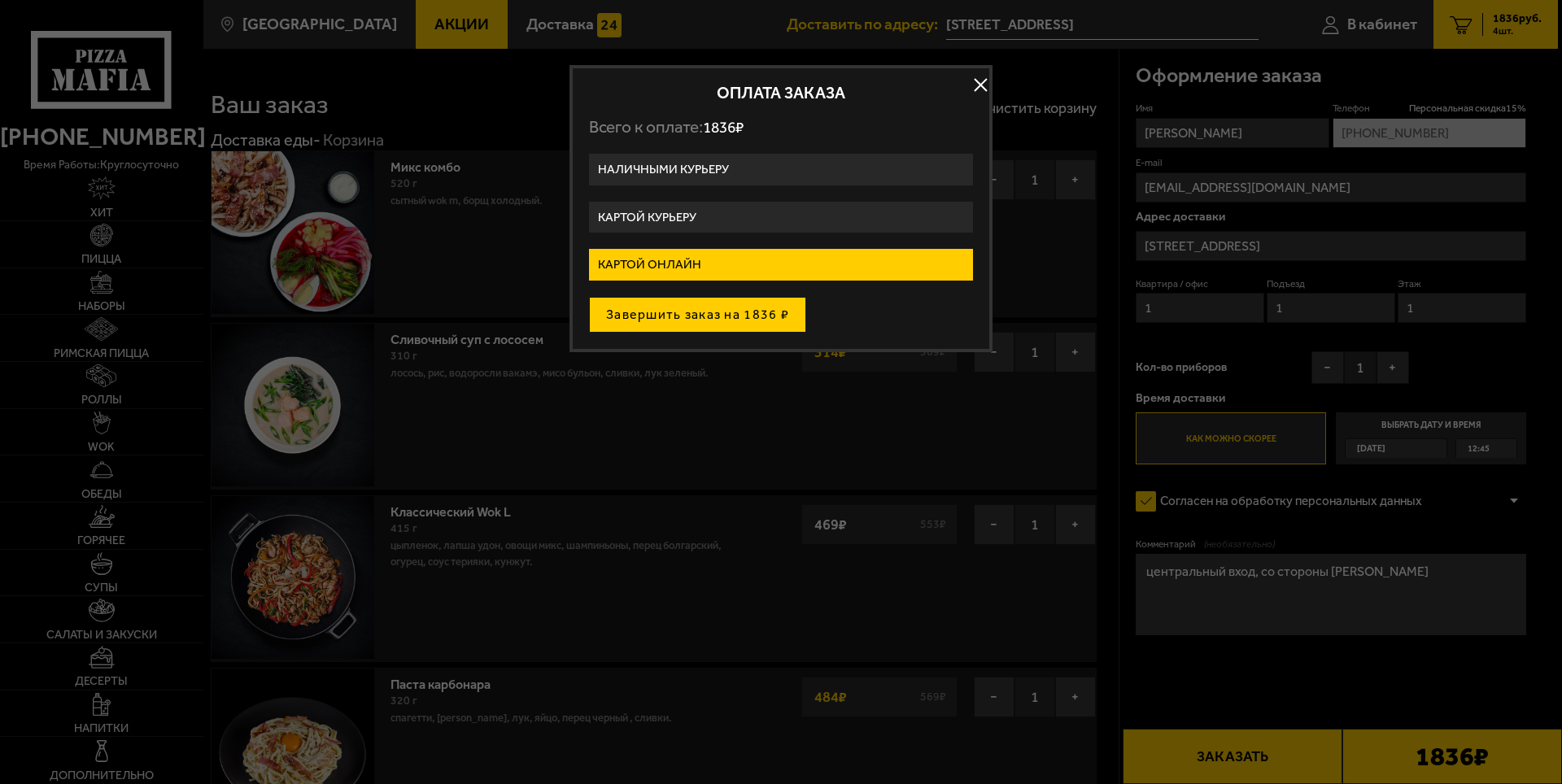
click at [689, 315] on button "Завершить заказ на 1836 ₽" at bounding box center [697, 314] width 217 height 36
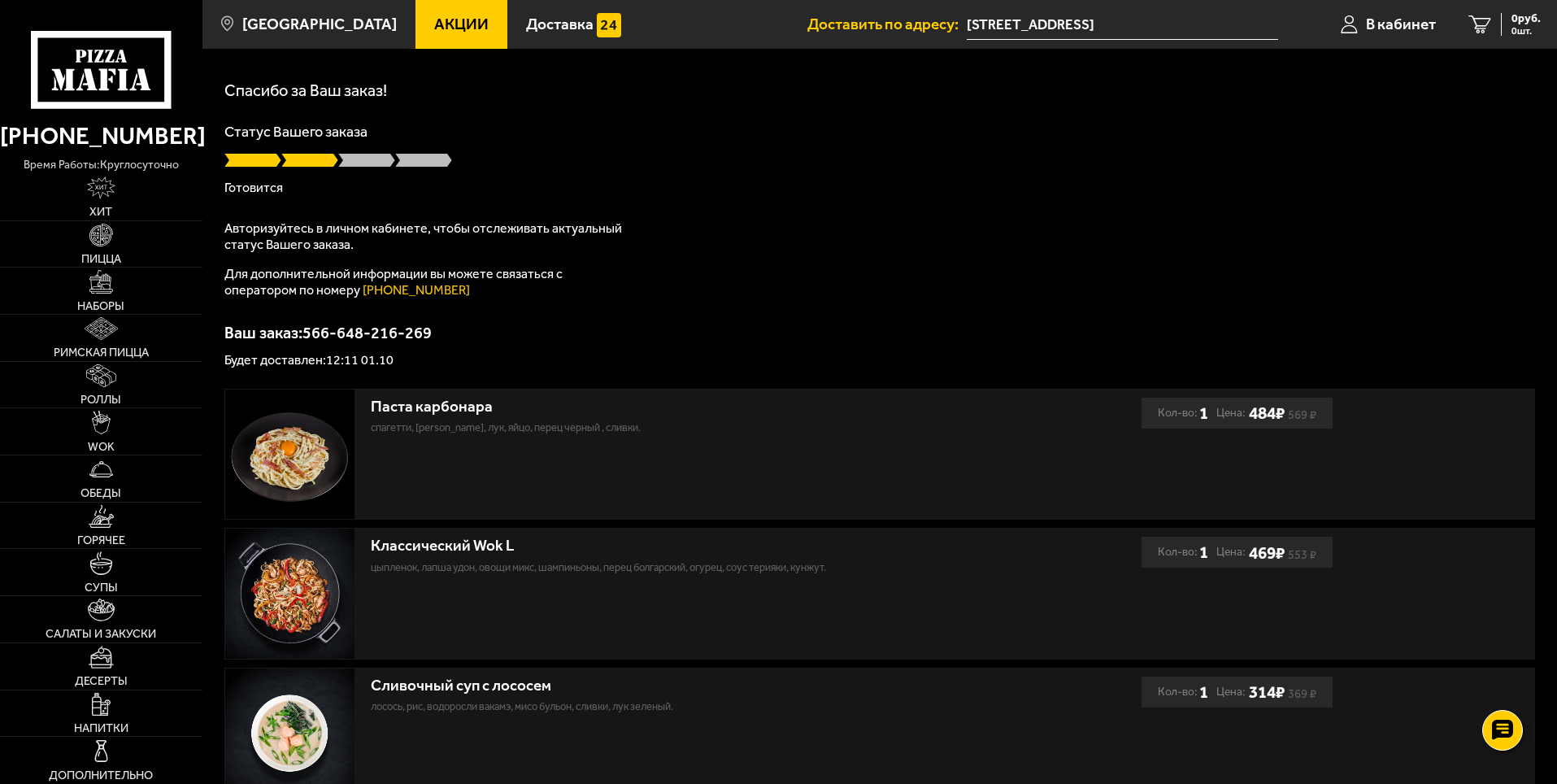
scroll to position [81, 0]
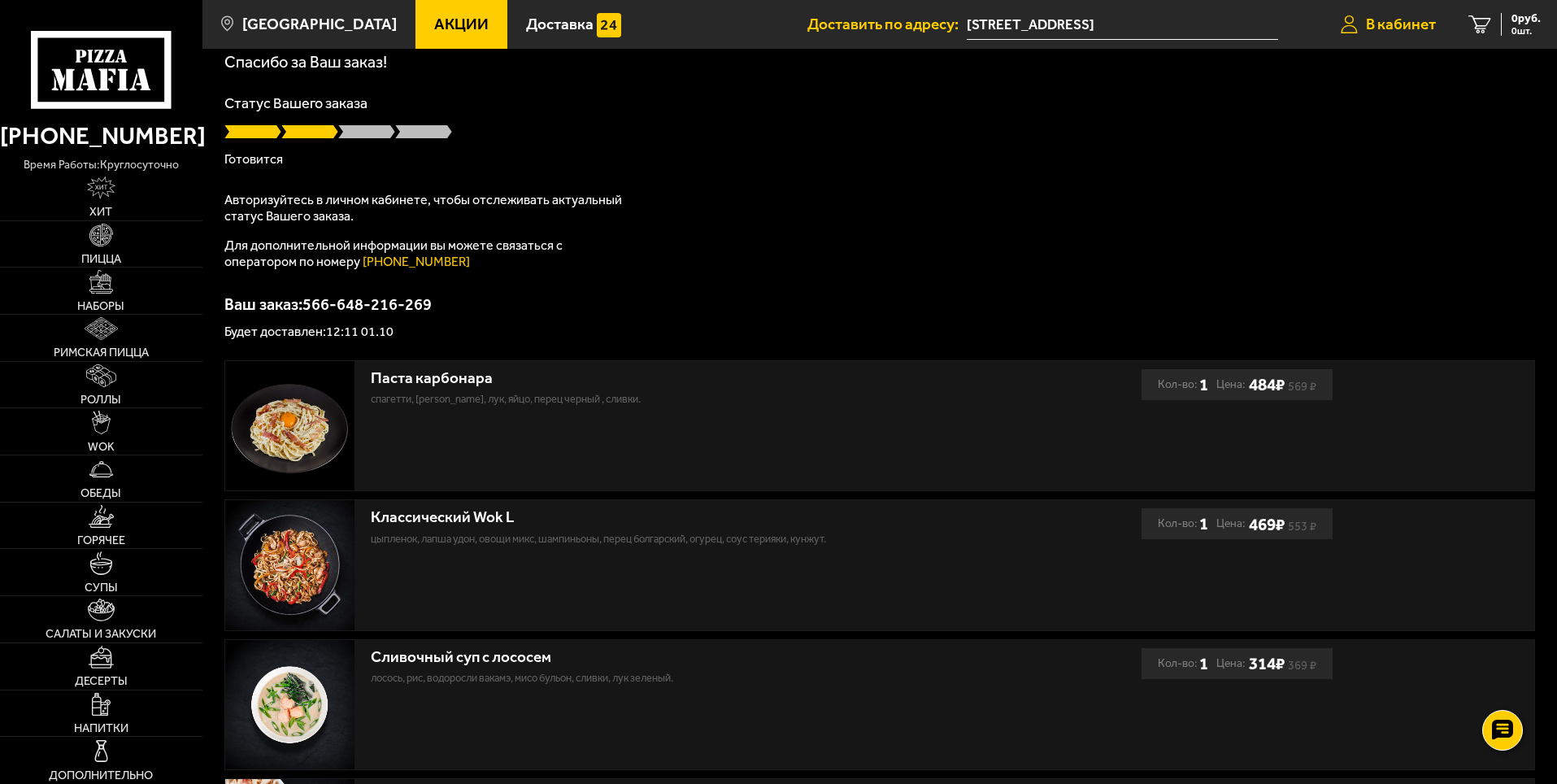
click at [1418, 21] on span "В кабинет" at bounding box center [1401, 24] width 70 height 16
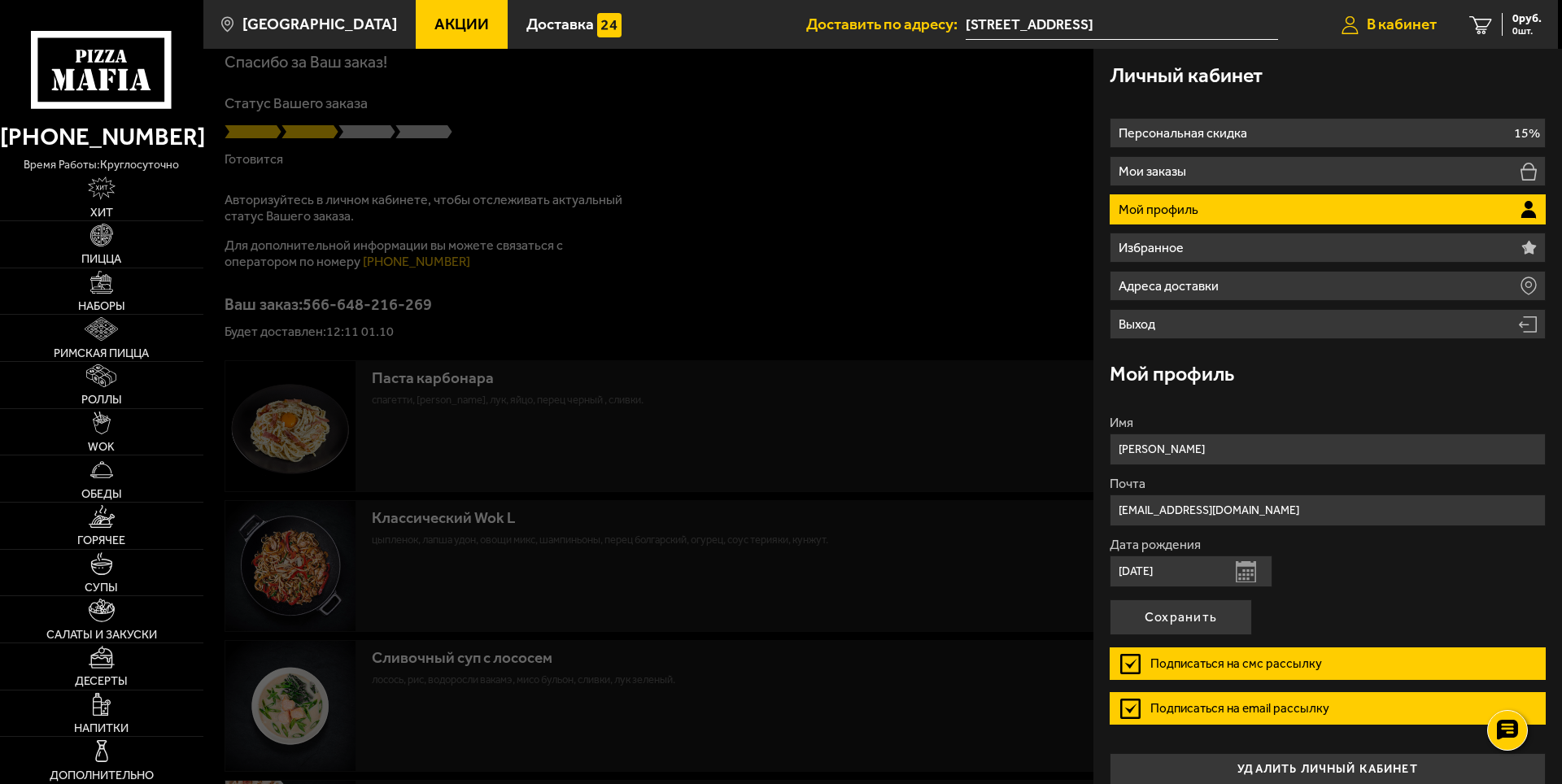
click at [1419, 21] on span "В кабинет" at bounding box center [1401, 24] width 70 height 16
click at [825, 371] on div at bounding box center [984, 440] width 1562 height 784
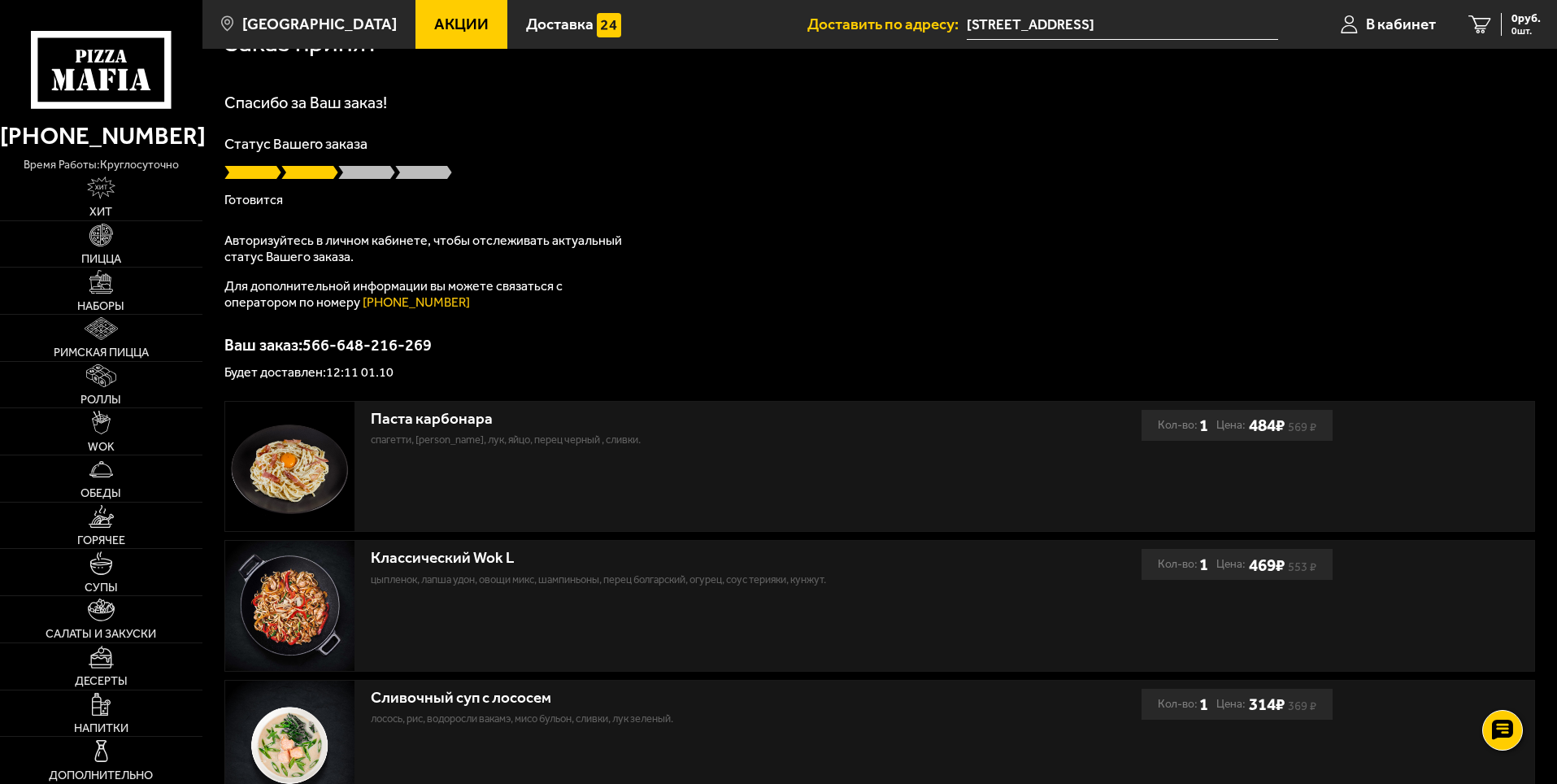
scroll to position [0, 0]
